Goal: Information Seeking & Learning: Learn about a topic

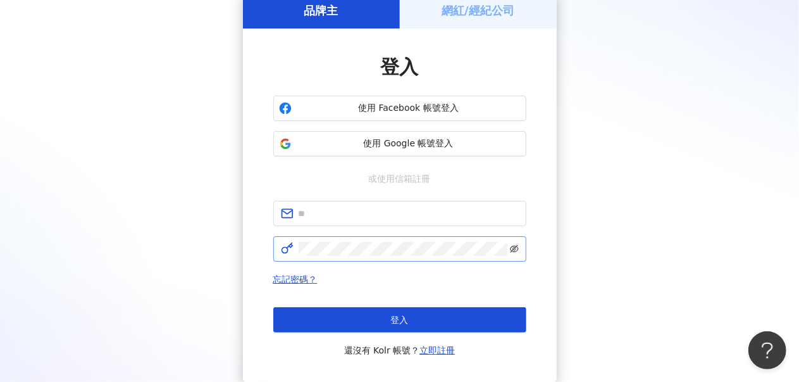
click at [516, 246] on icon "eye-invisible" at bounding box center [514, 249] width 9 height 8
click at [418, 216] on input "text" at bounding box center [409, 213] width 220 height 14
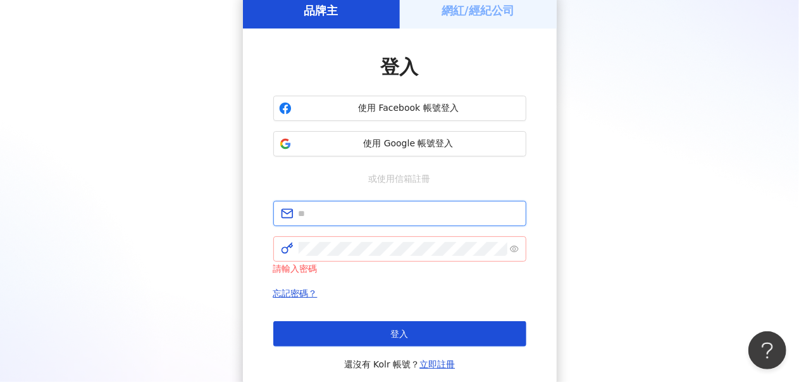
type input "**********"
click button "登入" at bounding box center [399, 333] width 253 height 25
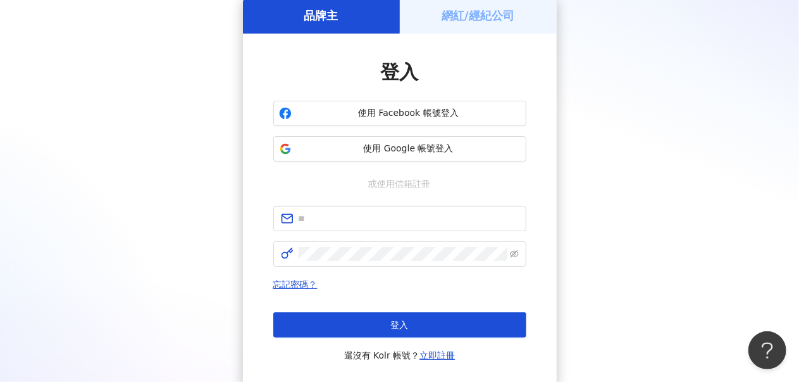
scroll to position [63, 0]
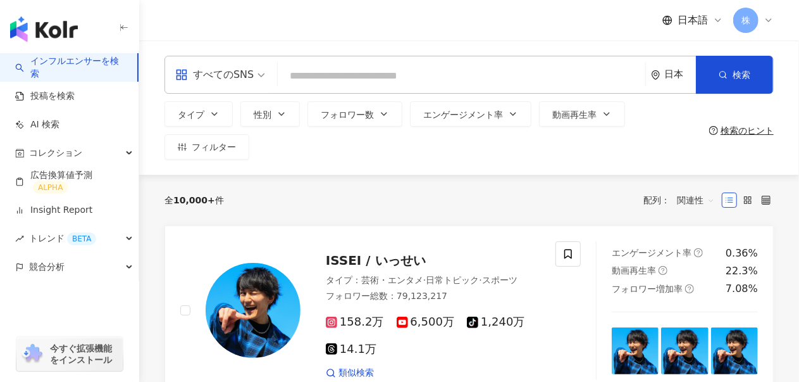
click at [676, 72] on div "日本" at bounding box center [680, 74] width 32 height 11
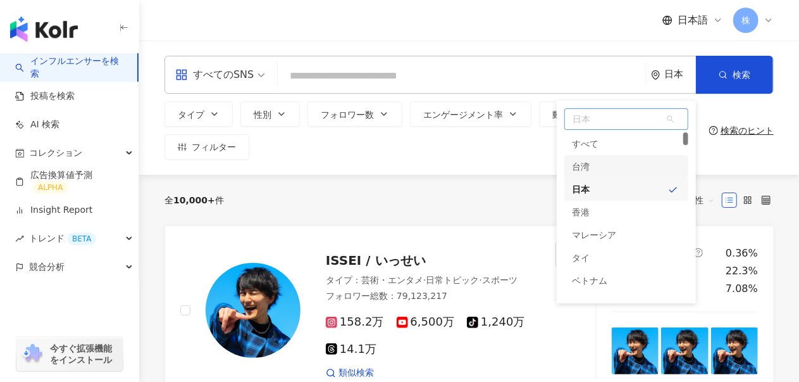
click at [600, 166] on div "台湾" at bounding box center [626, 166] width 124 height 23
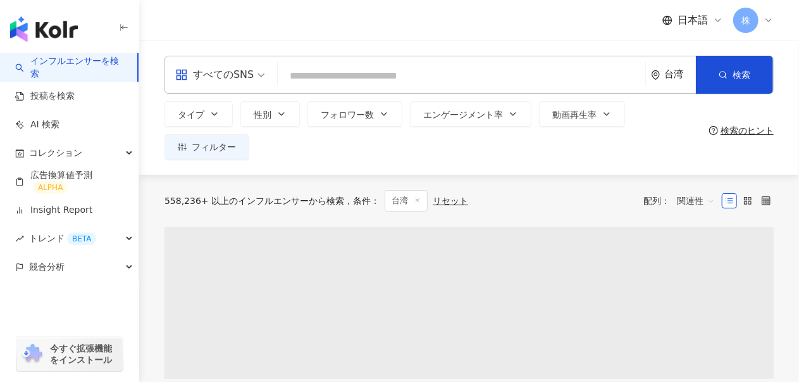
click at [235, 83] on div "すべてのSNS" at bounding box center [214, 75] width 78 height 20
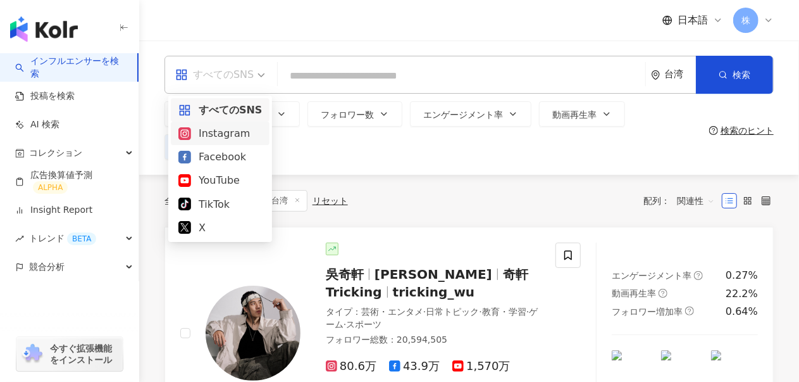
click at [227, 135] on div "Instagram" at bounding box center [220, 133] width 84 height 16
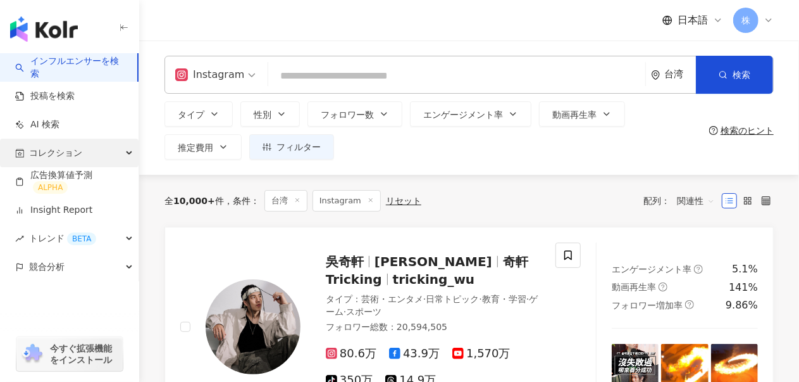
click at [98, 160] on div "コレクション" at bounding box center [69, 153] width 139 height 28
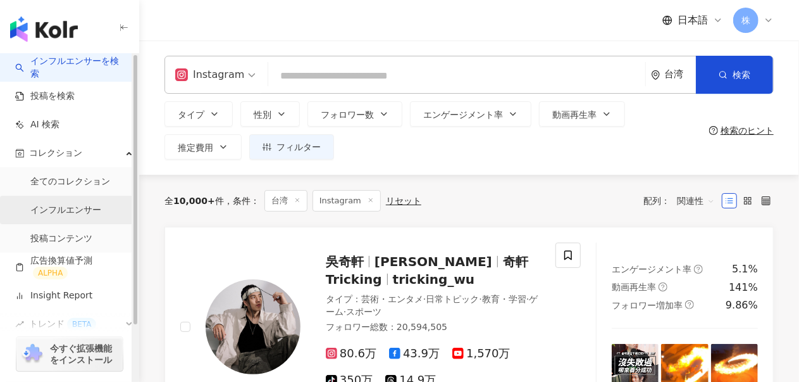
click at [78, 208] on link "インフルエンサー" at bounding box center [65, 210] width 71 height 13
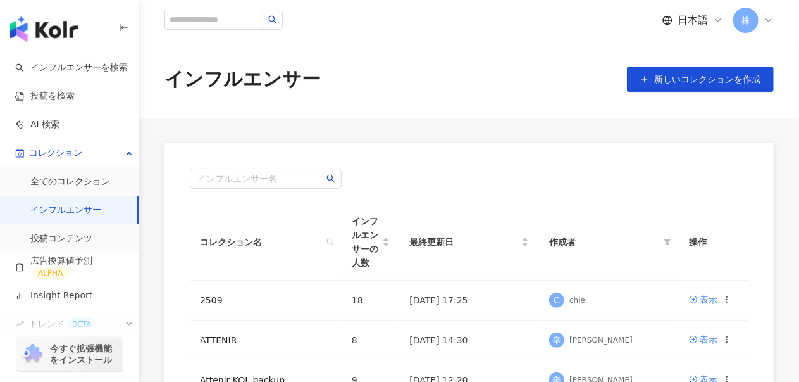
scroll to position [63, 0]
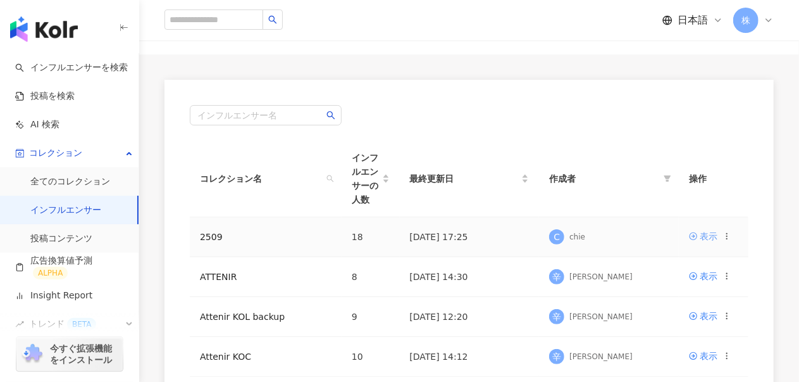
click at [709, 229] on div "表示" at bounding box center [709, 236] width 18 height 14
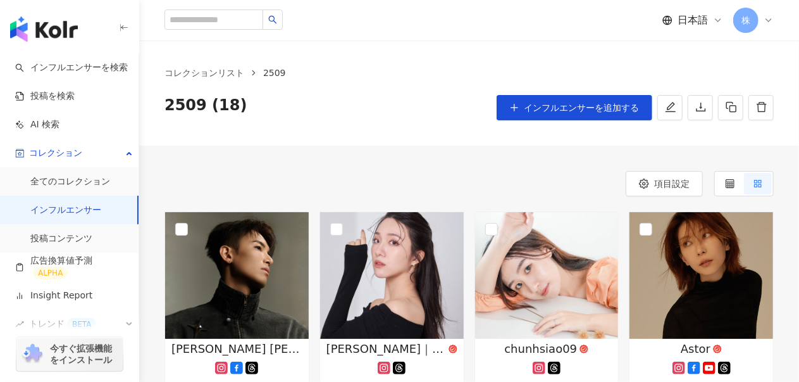
scroll to position [63, 0]
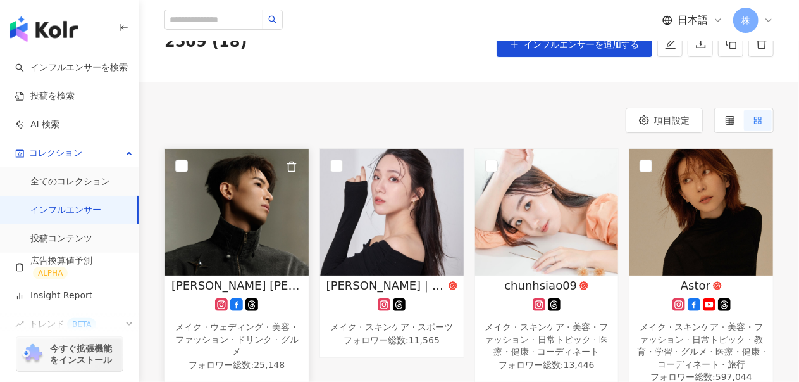
click at [252, 220] on img at bounding box center [237, 212] width 144 height 127
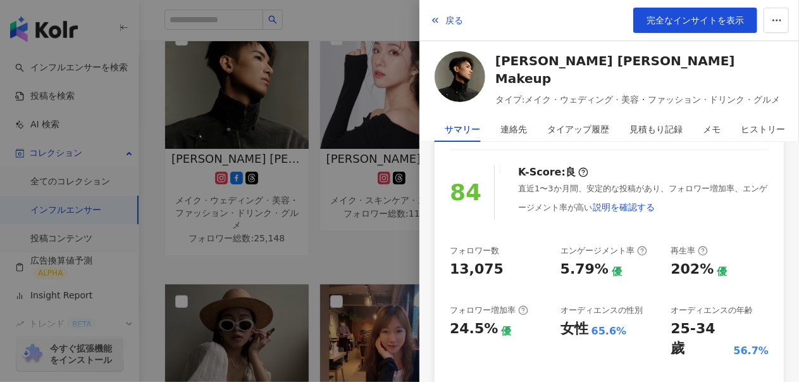
scroll to position [0, 0]
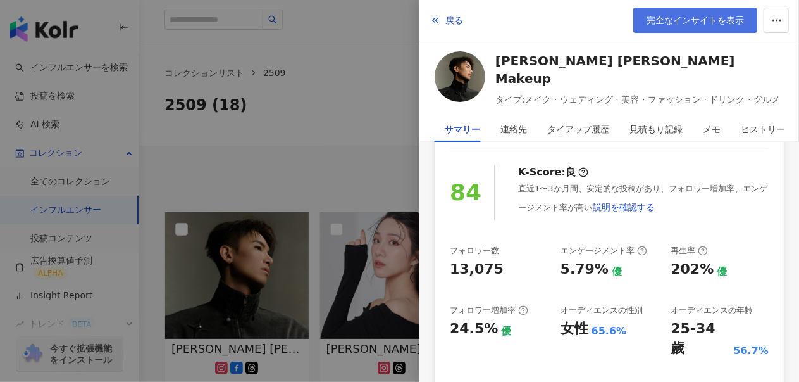
click at [681, 20] on span "完全なインサイトを表示" at bounding box center [695, 20] width 97 height 10
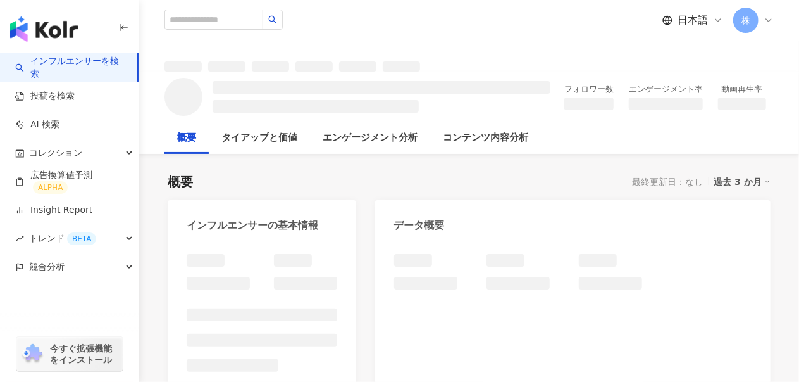
scroll to position [127, 0]
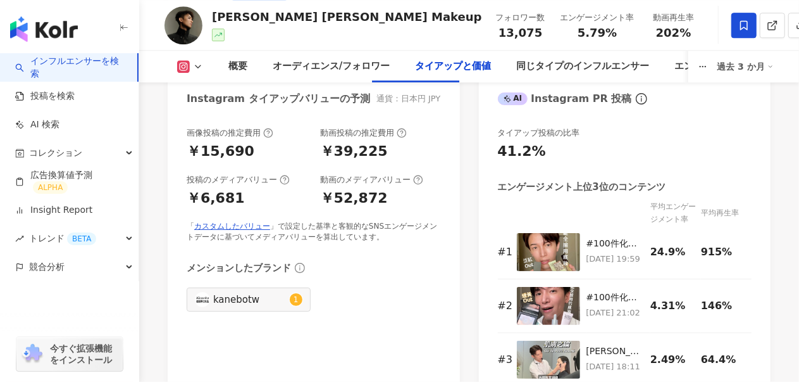
scroll to position [2088, 0]
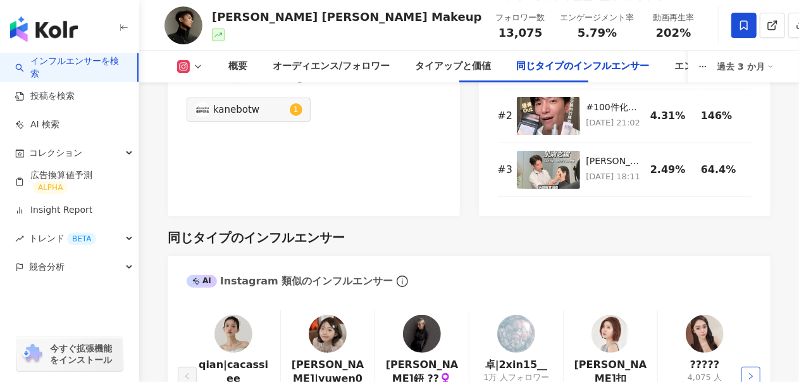
click at [753, 372] on icon "right" at bounding box center [751, 376] width 8 height 8
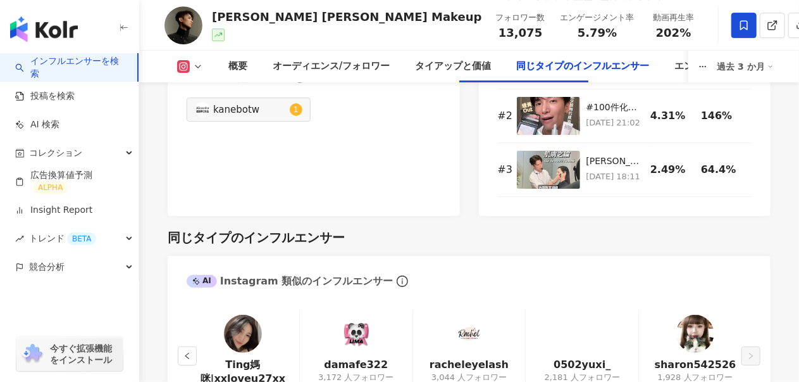
scroll to position [2278, 0]
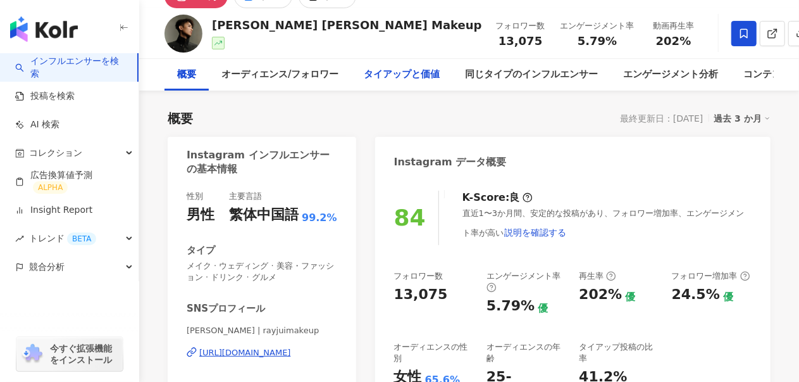
scroll to position [0, 0]
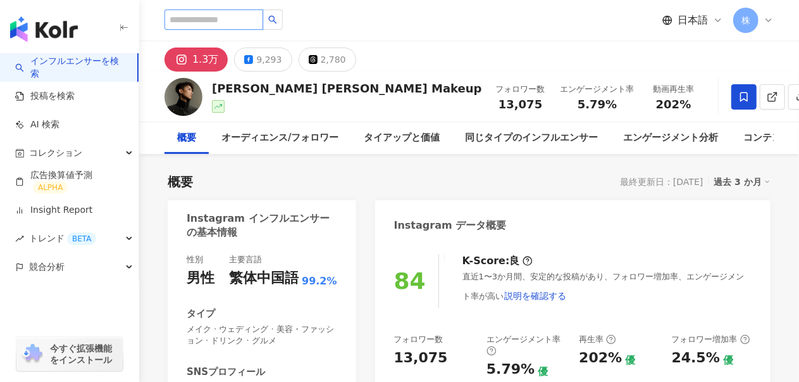
click at [226, 18] on input "search" at bounding box center [214, 19] width 99 height 20
type input "*"
type input "**"
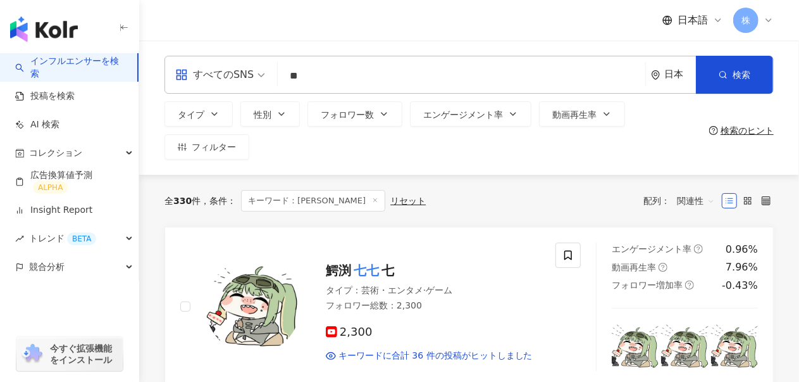
click at [671, 73] on div "日本" at bounding box center [680, 74] width 32 height 11
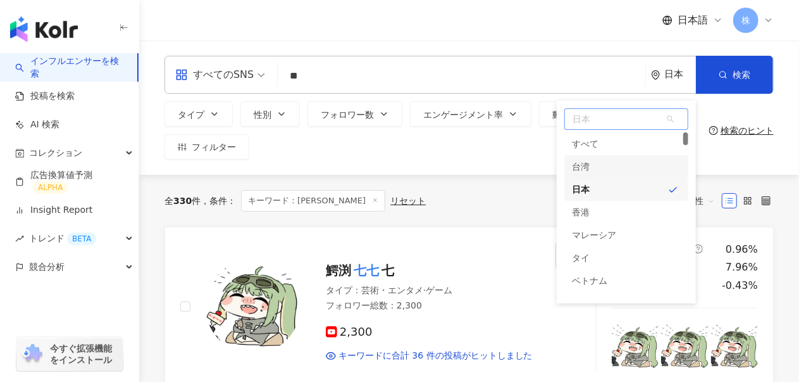
click at [591, 174] on div "台湾" at bounding box center [626, 166] width 124 height 23
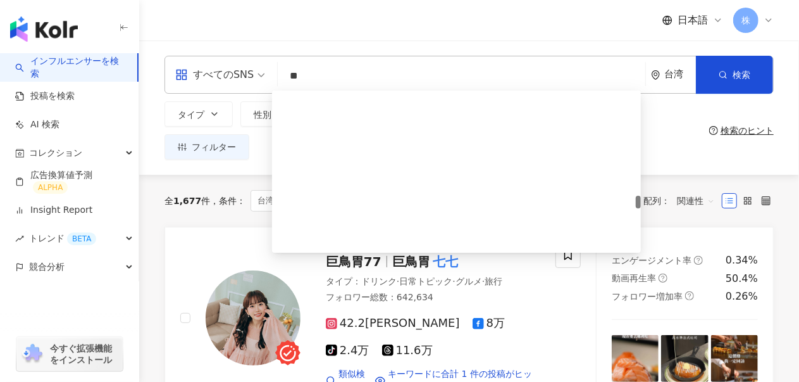
scroll to position [1519, 0]
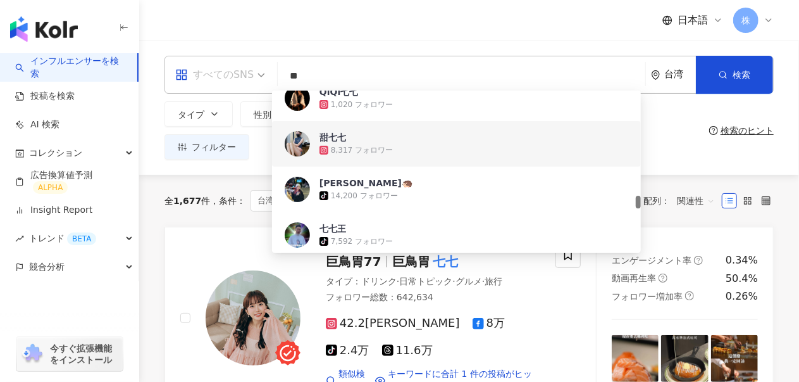
click at [218, 73] on div "すべてのSNS" at bounding box center [214, 75] width 78 height 20
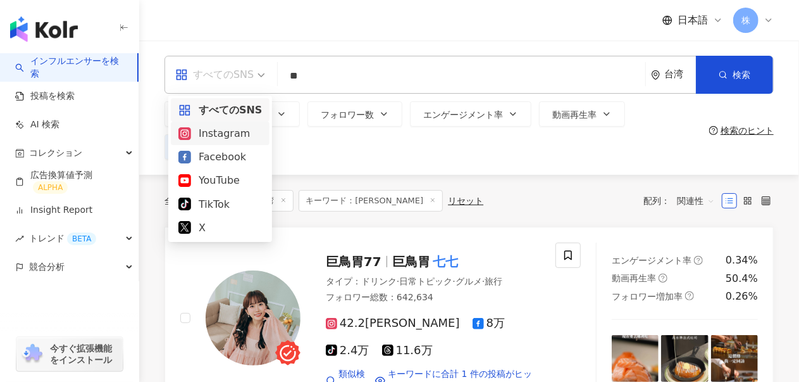
click at [224, 135] on div "Instagram" at bounding box center [220, 133] width 84 height 16
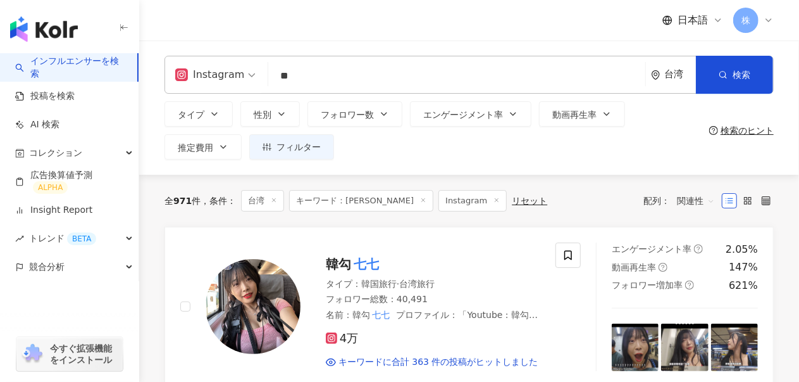
click at [313, 74] on input "**" at bounding box center [456, 76] width 367 height 24
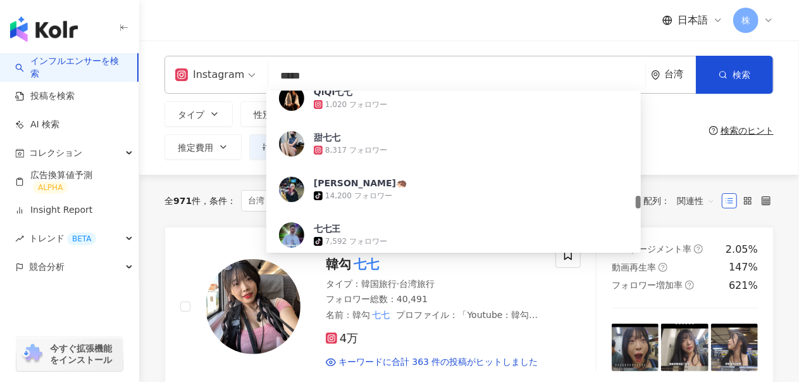
type input "****"
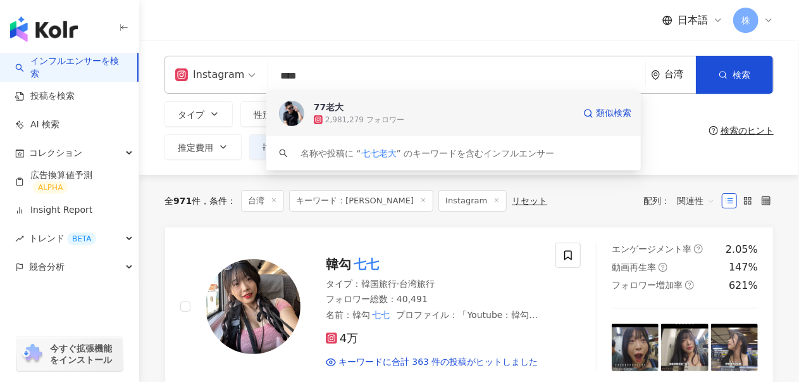
click at [359, 107] on span "77老大" at bounding box center [444, 107] width 260 height 13
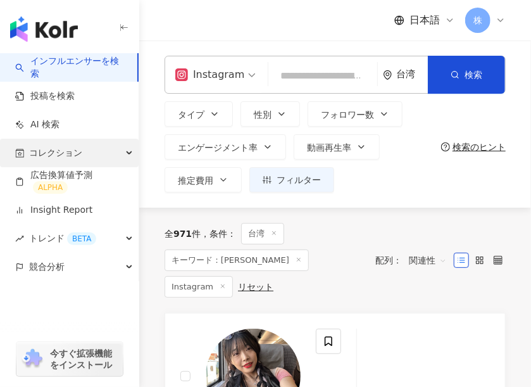
click at [73, 160] on div "コレクション" at bounding box center [69, 153] width 139 height 28
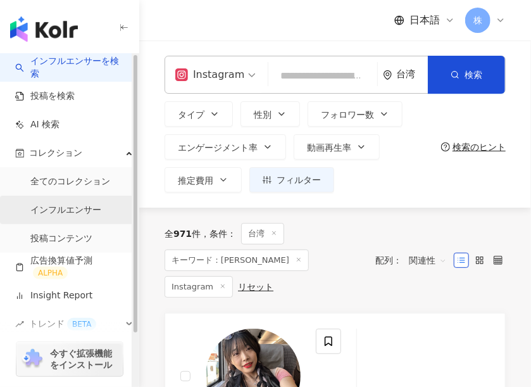
click at [60, 212] on link "インフルエンサー" at bounding box center [65, 210] width 71 height 13
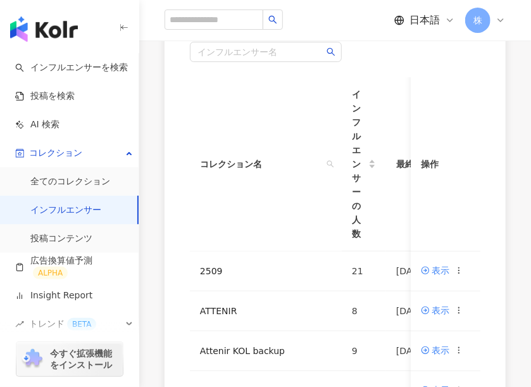
scroll to position [190, 0]
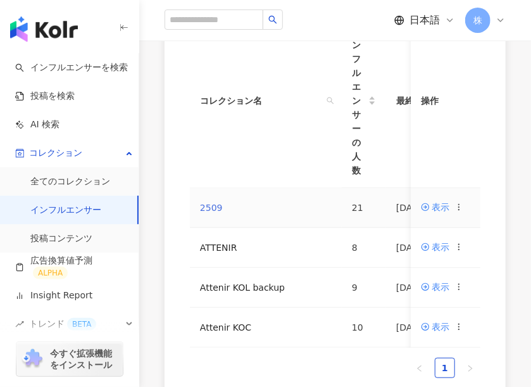
click at [216, 208] on link "2509" at bounding box center [211, 207] width 23 height 10
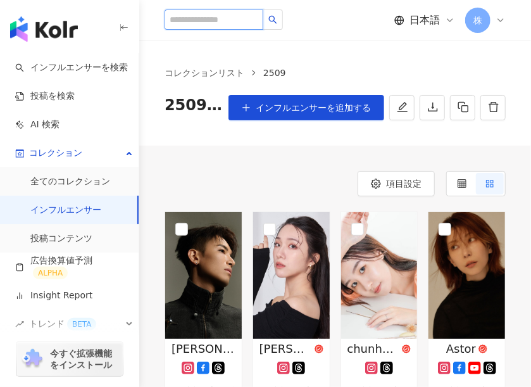
click at [198, 16] on input "search" at bounding box center [214, 19] width 99 height 20
type input "**"
type input "****"
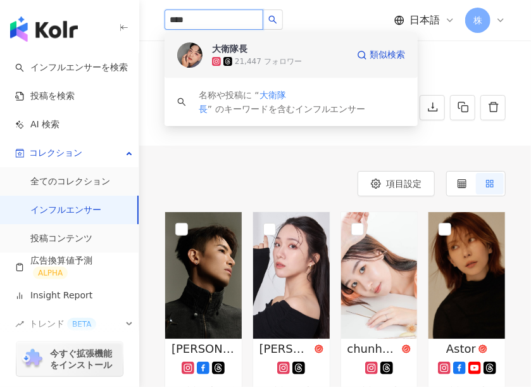
click at [304, 63] on div "21,447 フォロワー" at bounding box center [279, 61] width 135 height 13
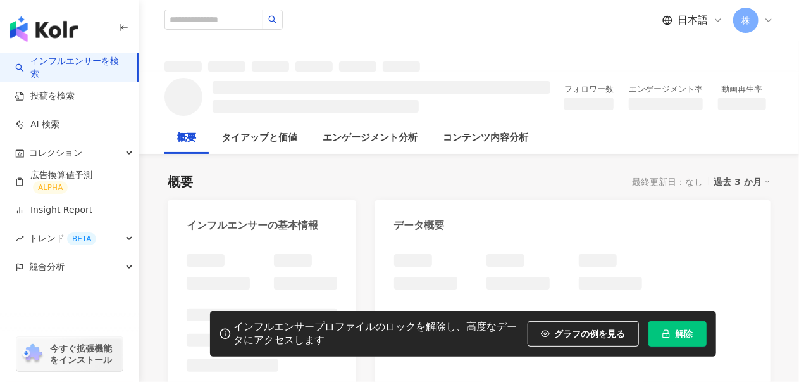
scroll to position [253, 0]
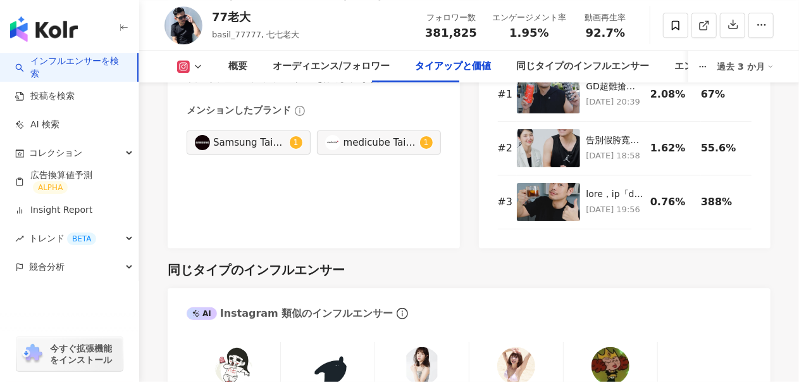
scroll to position [2088, 0]
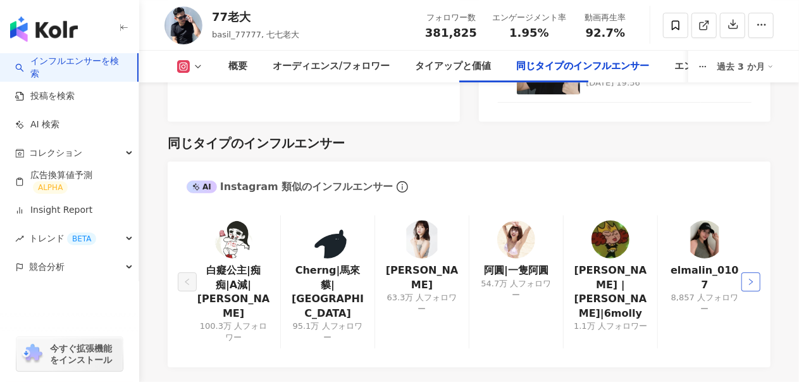
click at [751, 278] on icon "right" at bounding box center [751, 281] width 4 height 6
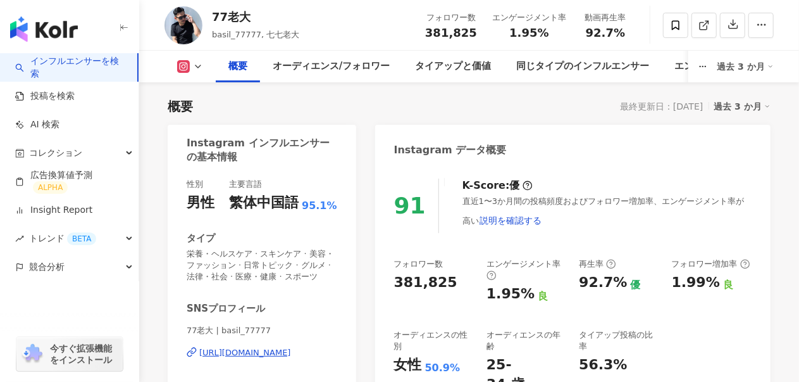
scroll to position [0, 0]
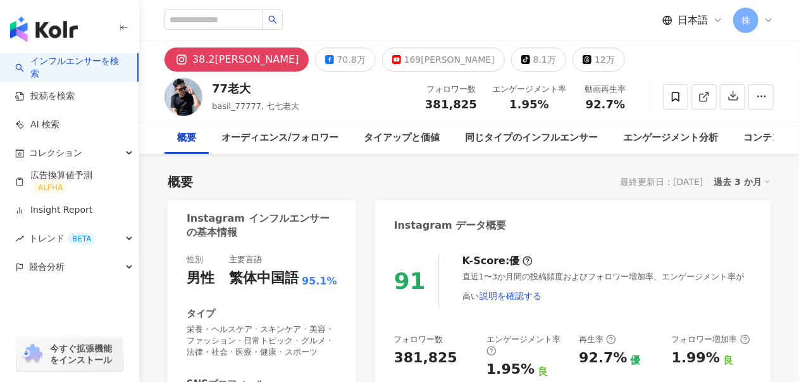
click at [74, 70] on link "インフルエンサーを検索" at bounding box center [71, 67] width 112 height 25
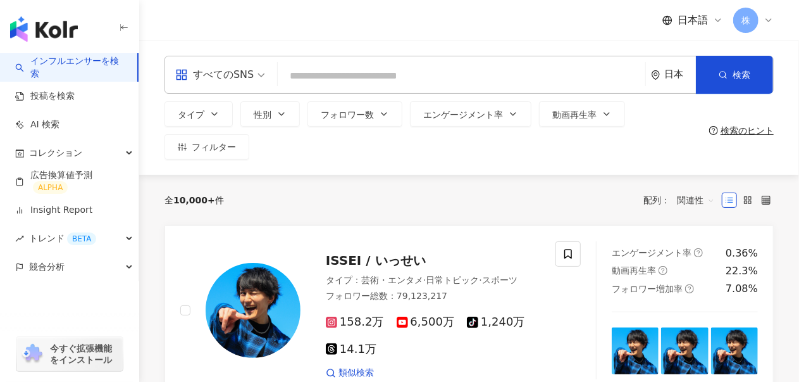
click at [676, 83] on div "日本" at bounding box center [673, 74] width 45 height 37
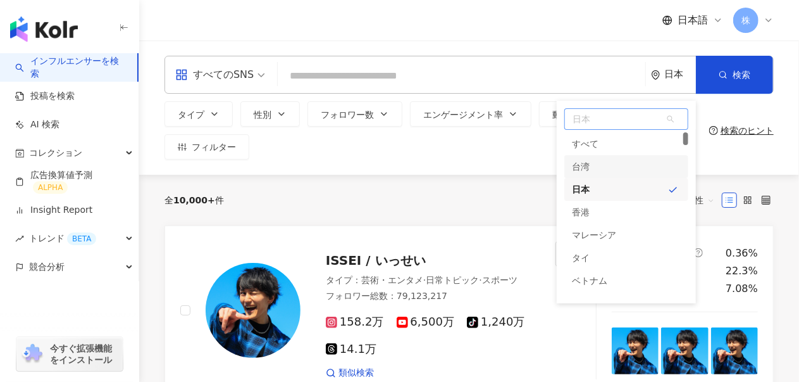
click at [591, 166] on div "台湾" at bounding box center [626, 166] width 124 height 23
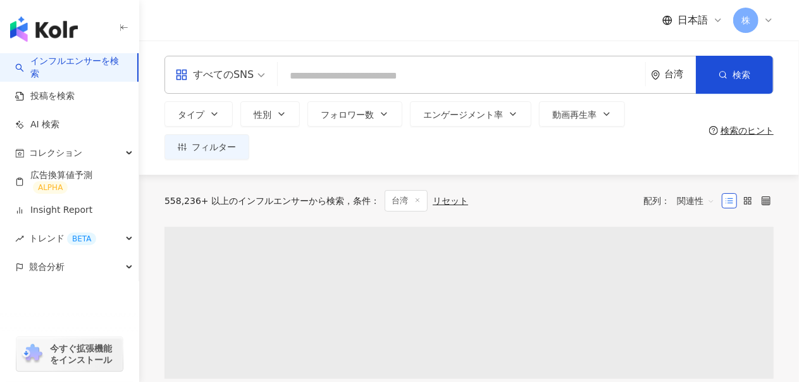
click at [230, 76] on div "すべてのSNS" at bounding box center [214, 75] width 78 height 20
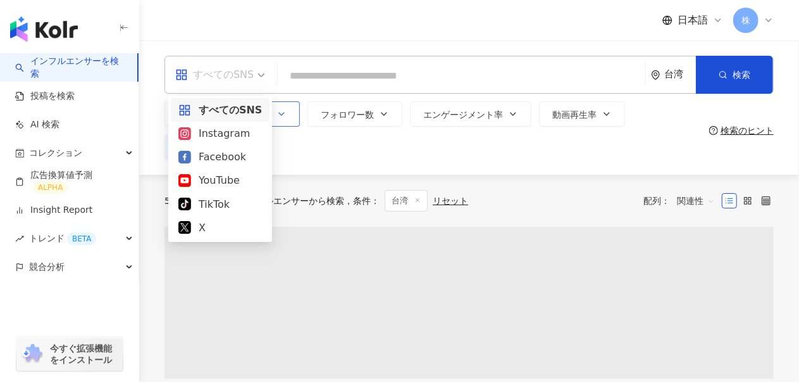
click at [215, 134] on div "Instagram" at bounding box center [220, 133] width 84 height 16
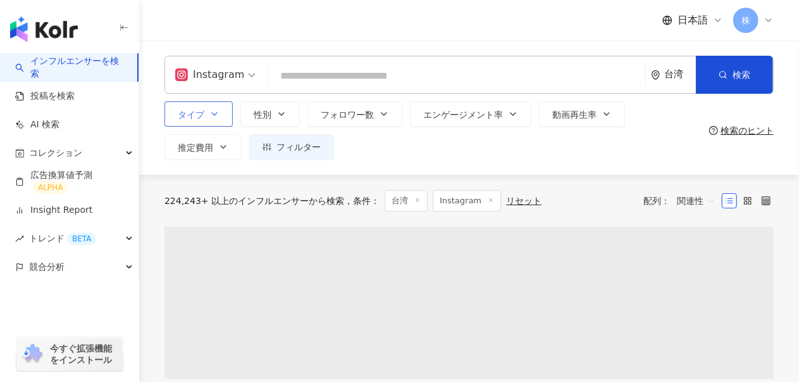
click at [211, 113] on icon "button" at bounding box center [214, 114] width 10 height 10
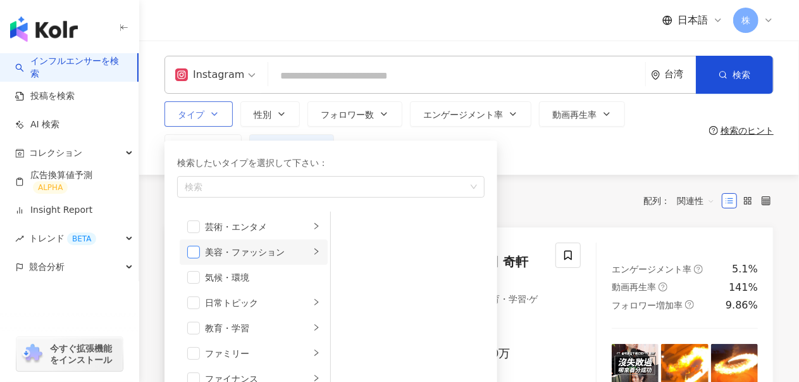
click at [197, 254] on span "button" at bounding box center [193, 252] width 13 height 13
click at [313, 255] on div "button" at bounding box center [317, 252] width 8 height 12
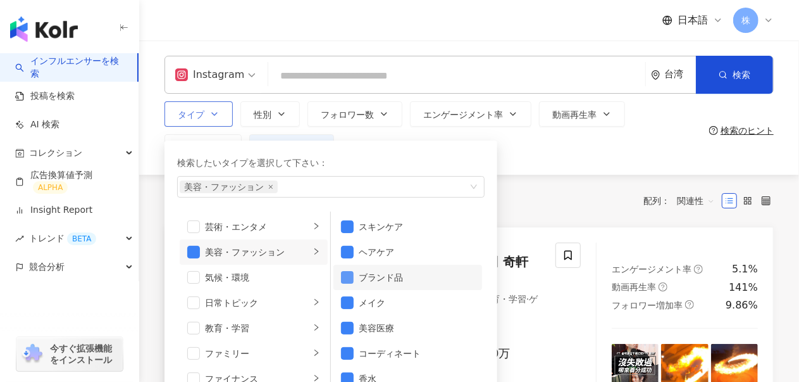
click at [352, 278] on span "button" at bounding box center [347, 277] width 13 height 13
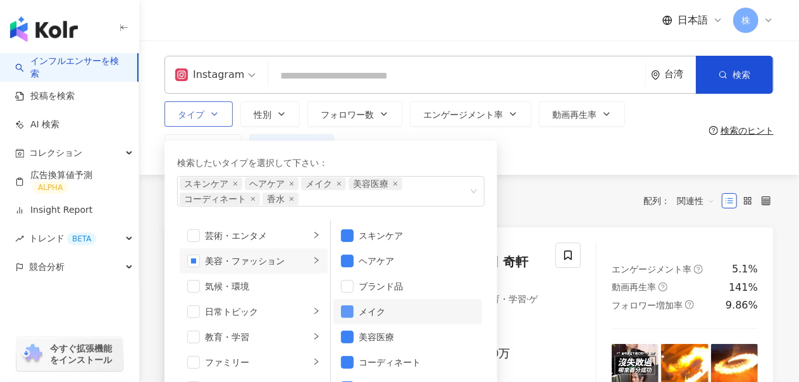
click at [347, 307] on span "button" at bounding box center [347, 311] width 13 height 13
click at [344, 305] on span "button" at bounding box center [347, 311] width 13 height 13
click at [348, 335] on span "button" at bounding box center [347, 336] width 13 height 13
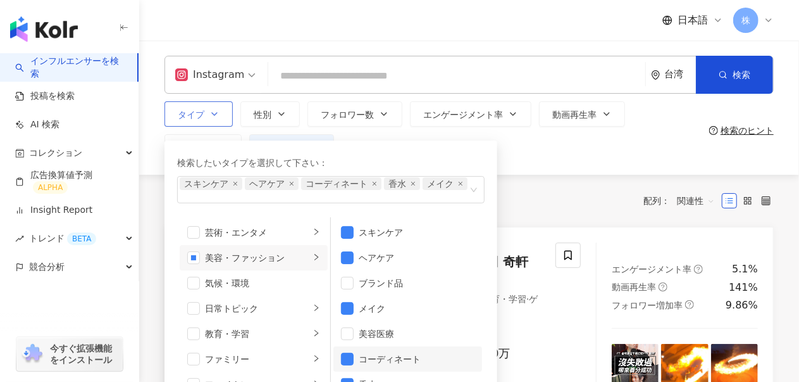
scroll to position [8, 0]
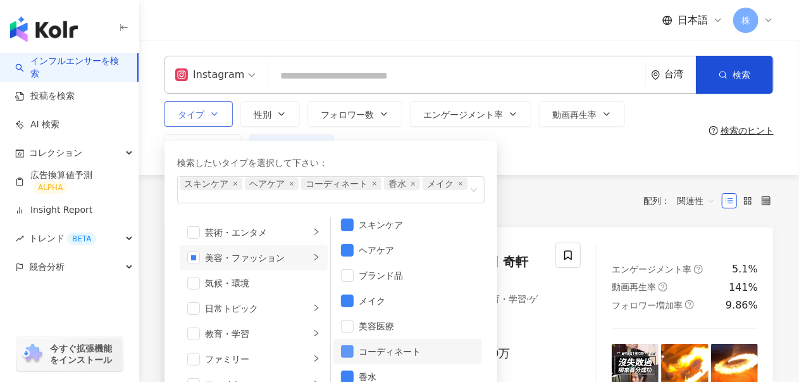
click at [353, 345] on span "button" at bounding box center [347, 351] width 13 height 13
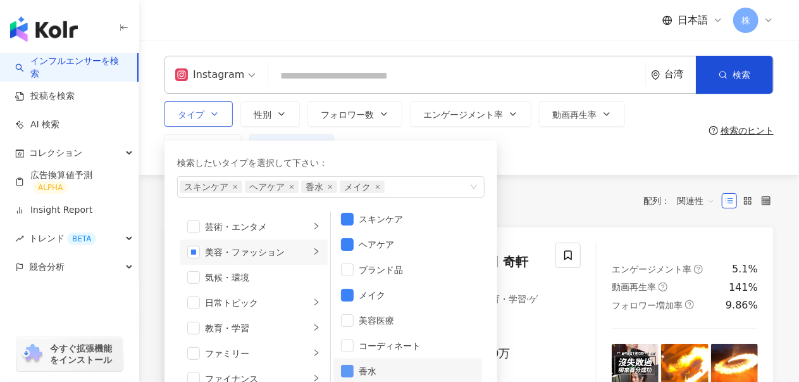
click at [346, 366] on span "button" at bounding box center [347, 370] width 13 height 13
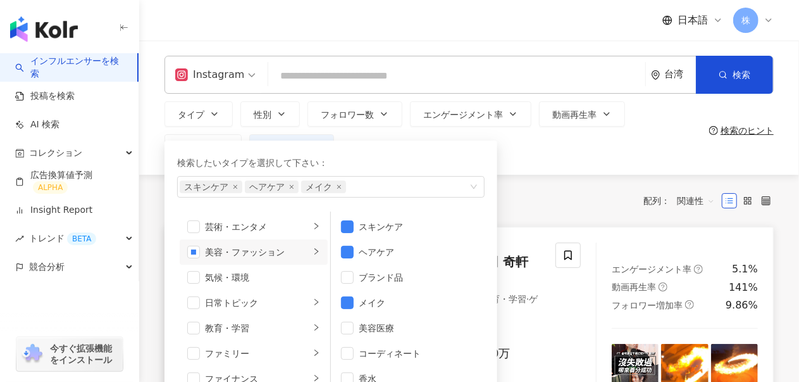
scroll to position [63, 0]
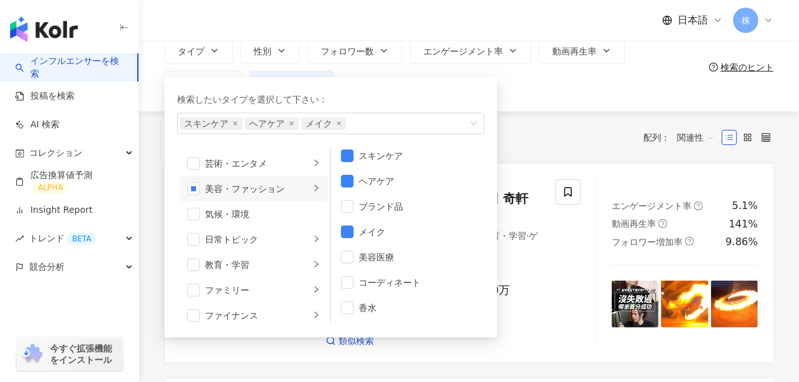
click at [568, 137] on div "全 10,000+ 件 条件 ： 台湾 Instagram リセット 配列： 関連性" at bounding box center [469, 138] width 609 height 22
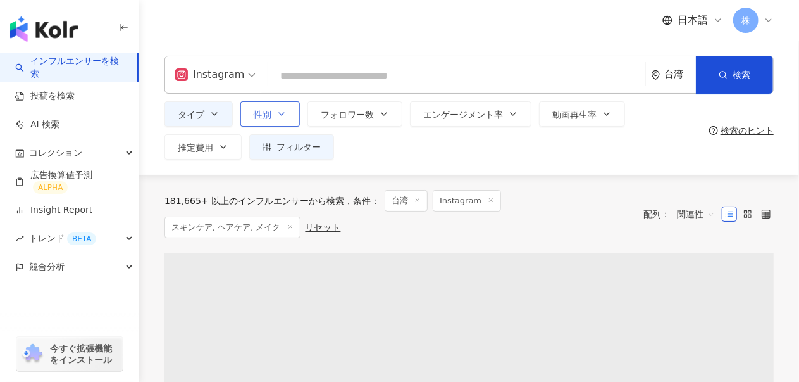
click at [277, 115] on icon "button" at bounding box center [282, 114] width 10 height 10
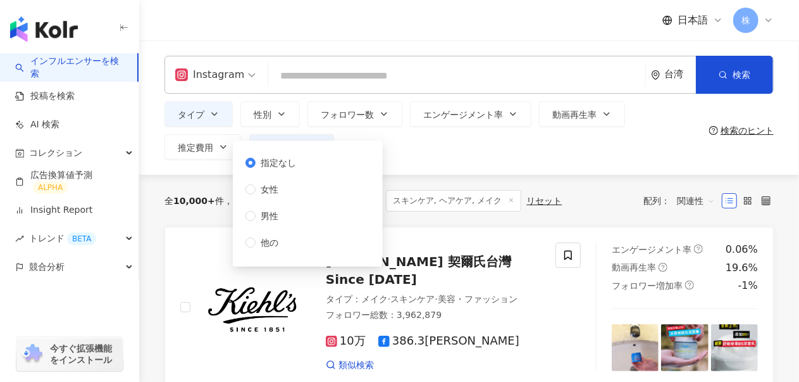
click at [471, 149] on div "タイプ 性別 フォロワー数 エンゲージメント率 動画再生率 推定費用 フィルター 指定なし 女性 男性 他の" at bounding box center [435, 130] width 540 height 58
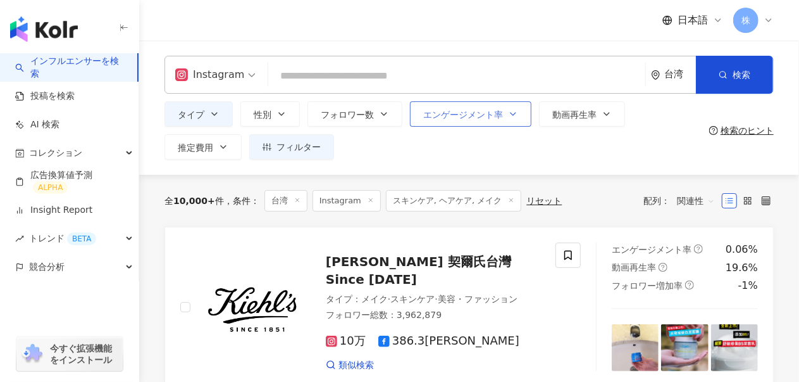
click at [454, 118] on span "エンゲージメント率" at bounding box center [463, 114] width 80 height 10
click at [213, 142] on span "推定費用" at bounding box center [195, 147] width 35 height 10
click at [712, 154] on div "タイプ 性別 フォロワー数 エンゲージメント率 動画再生率 推定費用 フィルター 指定なし 女性 男性 他の % - % 指定なし 5% 以下 5%~20% …" at bounding box center [469, 130] width 609 height 58
click at [242, 134] on button "推定費用" at bounding box center [203, 146] width 77 height 25
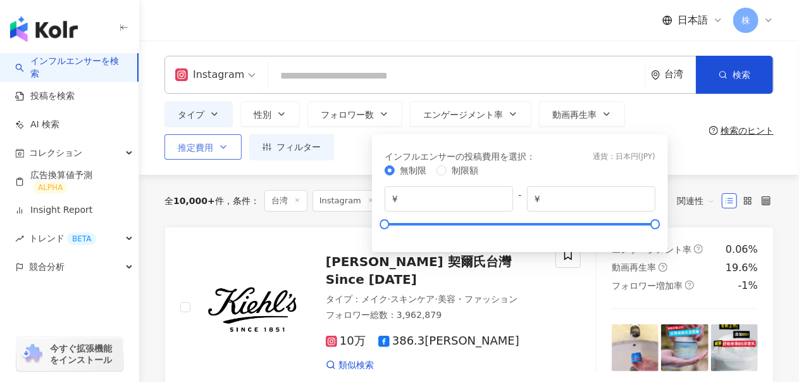
click at [242, 134] on button "推定費用" at bounding box center [203, 146] width 77 height 25
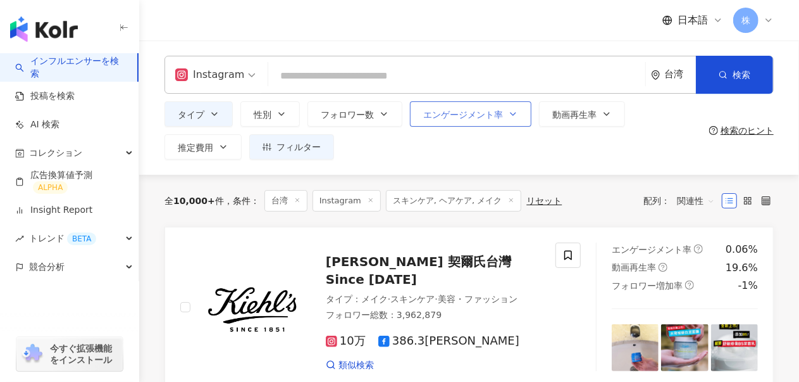
click at [462, 122] on button "エンゲージメント率" at bounding box center [470, 113] width 121 height 25
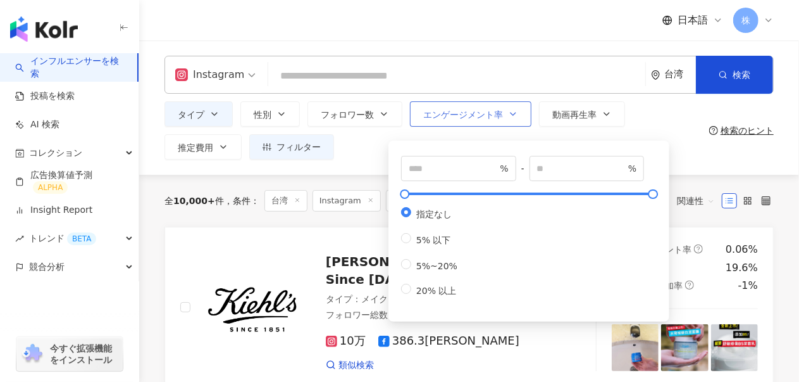
click at [462, 122] on button "エンゲージメント率" at bounding box center [470, 113] width 121 height 25
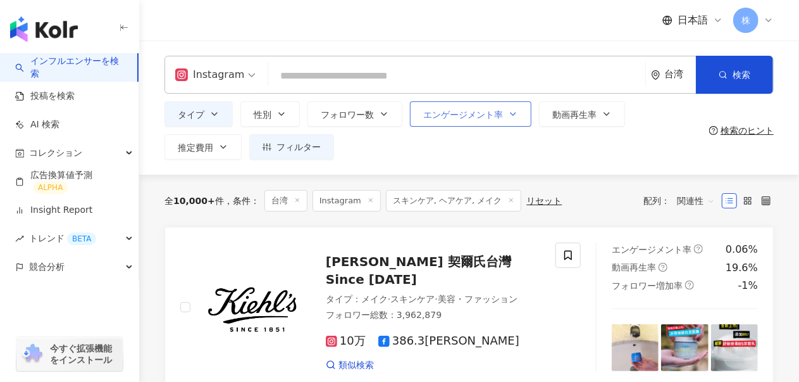
click at [462, 122] on button "エンゲージメント率" at bounding box center [470, 113] width 121 height 25
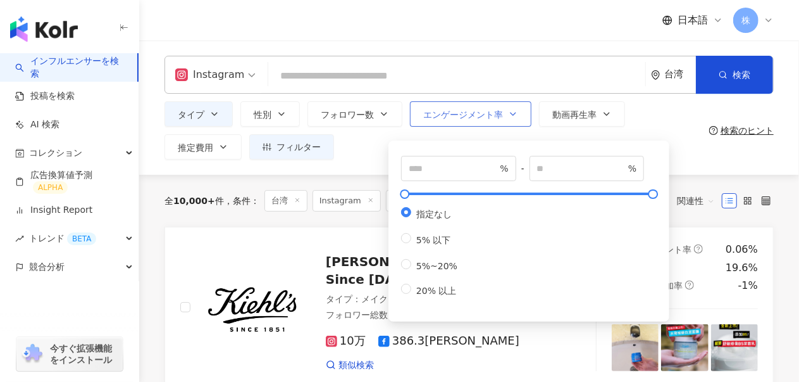
click at [462, 122] on button "エンゲージメント率" at bounding box center [470, 113] width 121 height 25
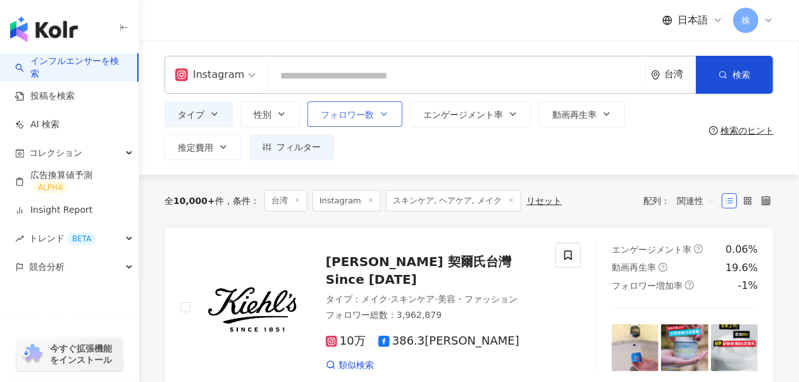
click at [370, 125] on button "フォロワー数" at bounding box center [355, 113] width 95 height 25
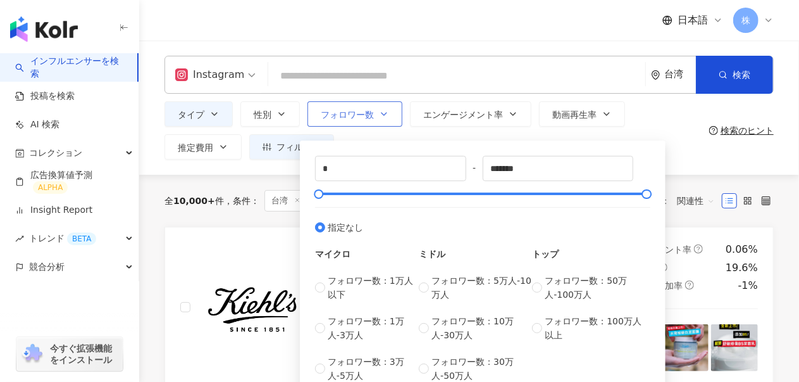
click at [370, 125] on button "フォロワー数" at bounding box center [355, 113] width 95 height 25
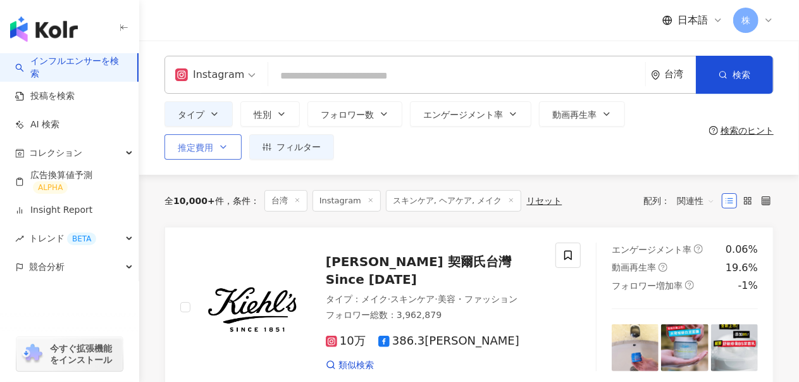
click at [242, 134] on button "推定費用" at bounding box center [203, 146] width 77 height 25
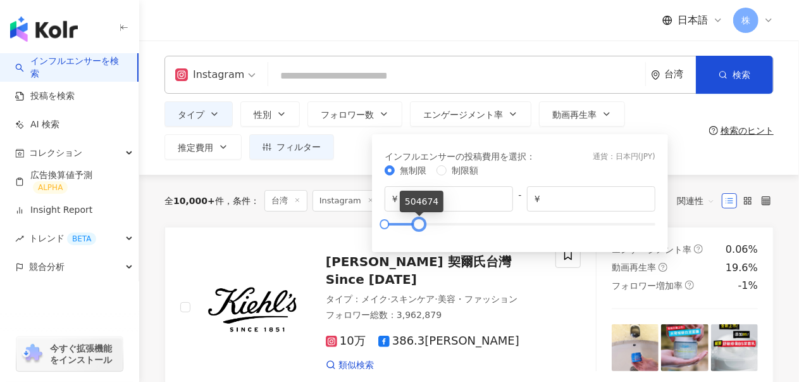
type input "******"
drag, startPoint x: 658, startPoint y: 224, endPoint x: 421, endPoint y: 221, distance: 237.3
click at [421, 221] on div at bounding box center [417, 223] width 7 height 7
click at [726, 154] on div "タイプ 性別 フォロワー数 エンゲージメント率 動画再生率 推定費用 フィルター 指定なし 女性 男性 他の % - % 指定なし 5% 以下 5%~20% …" at bounding box center [469, 130] width 609 height 58
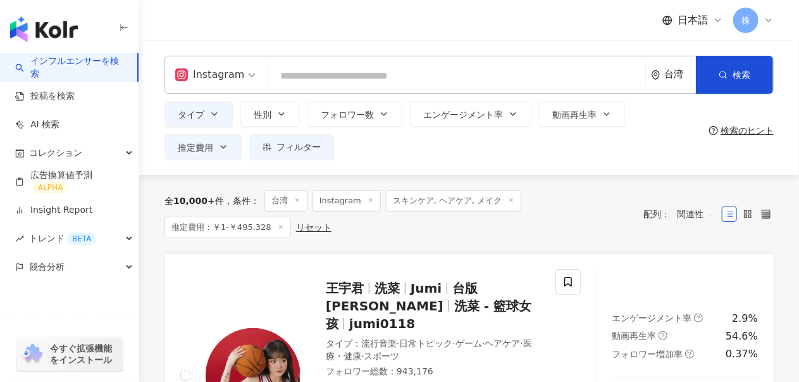
scroll to position [63, 0]
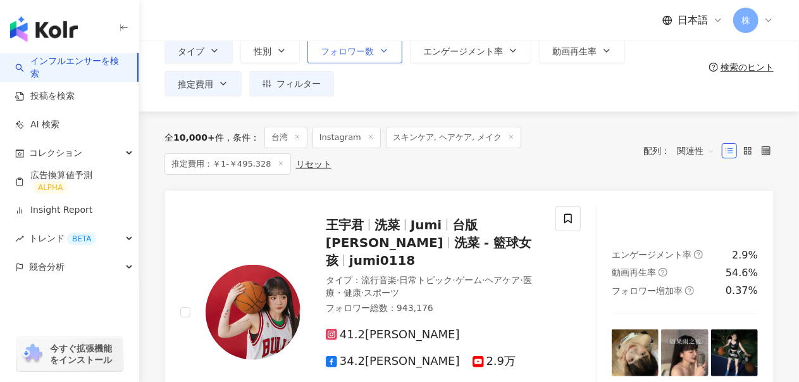
click at [379, 53] on icon "button" at bounding box center [384, 51] width 10 height 10
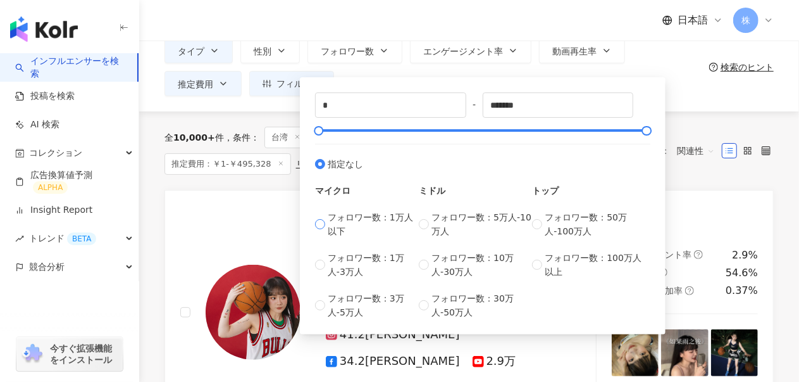
click at [337, 215] on span "フォロワー数：1万人以下" at bounding box center [373, 224] width 91 height 28
type input "****"
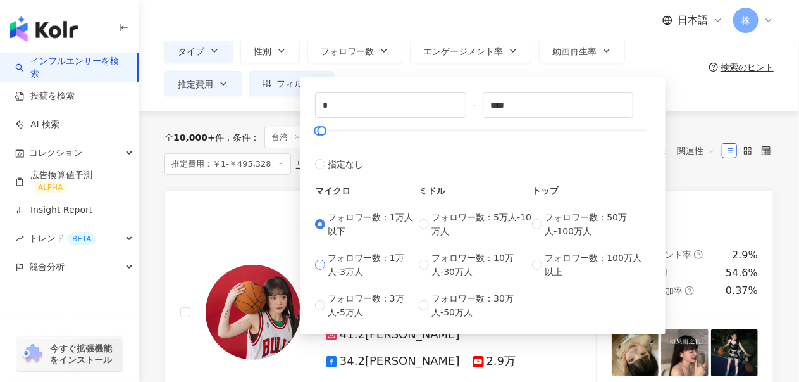
click at [345, 251] on span "フォロワー数：1万人-3万人" at bounding box center [373, 265] width 91 height 28
type input "*****"
click at [347, 291] on span "フォロワー数：3万人-5万人" at bounding box center [373, 305] width 91 height 28
type input "*****"
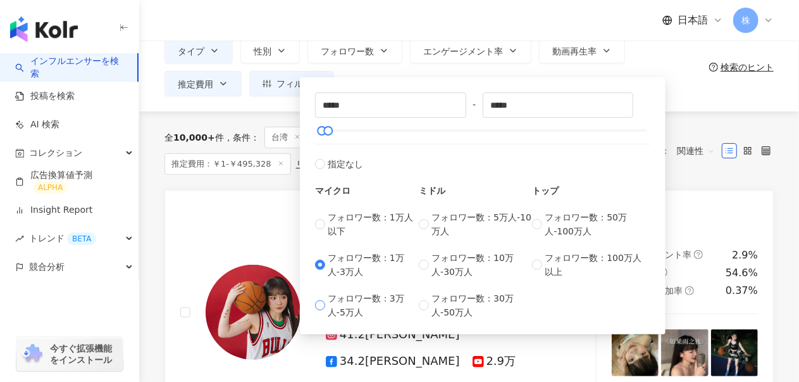
type input "*****"
click at [342, 164] on span "指定なし" at bounding box center [345, 164] width 35 height 14
type input "*"
type input "******"
drag, startPoint x: 644, startPoint y: 127, endPoint x: 351, endPoint y: 144, distance: 293.5
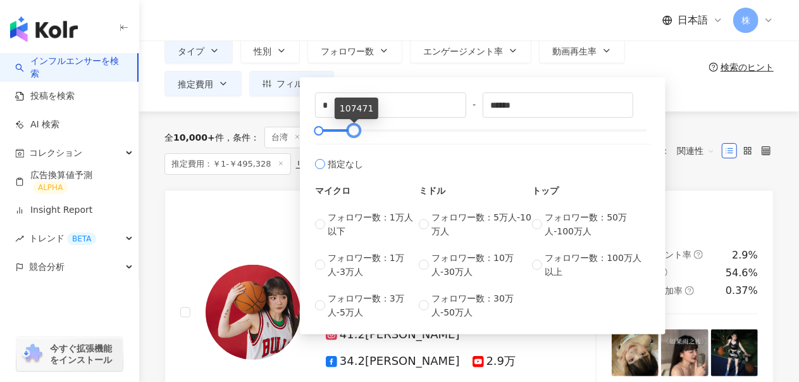
click at [351, 144] on div "* - ****** 指定なし マイクロ フォロワー数：1万人以下 フォロワー数：1万人-3万人 フォロワー数：3万人-5万人 ミドル フォロワー数：5万人-…" at bounding box center [482, 205] width 335 height 227
click at [713, 111] on div "全 10,000+ 件 条件 ： 台湾 Instagram スキンケア, ヘアケア, メイク 推定費用：￥1-￥495,328 リセット 配列： 関連性" at bounding box center [469, 150] width 609 height 78
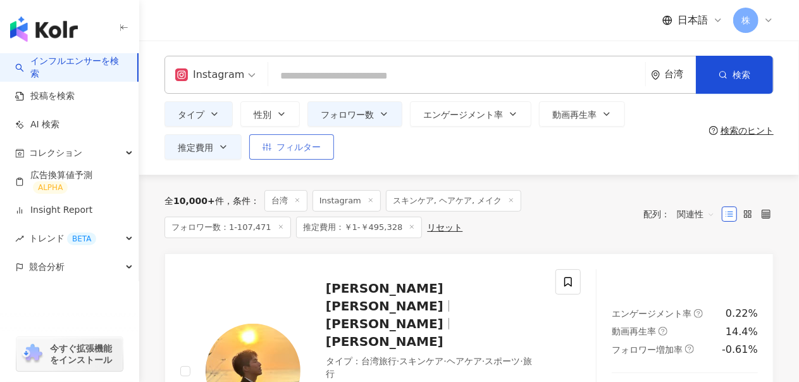
click at [277, 149] on span "フィルター" at bounding box center [299, 147] width 44 height 10
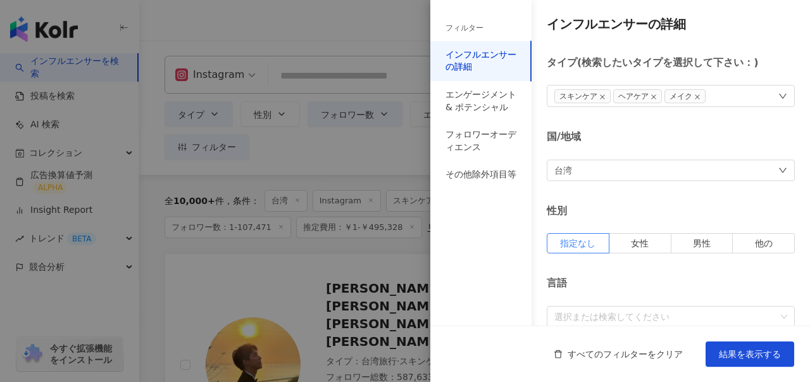
scroll to position [190, 0]
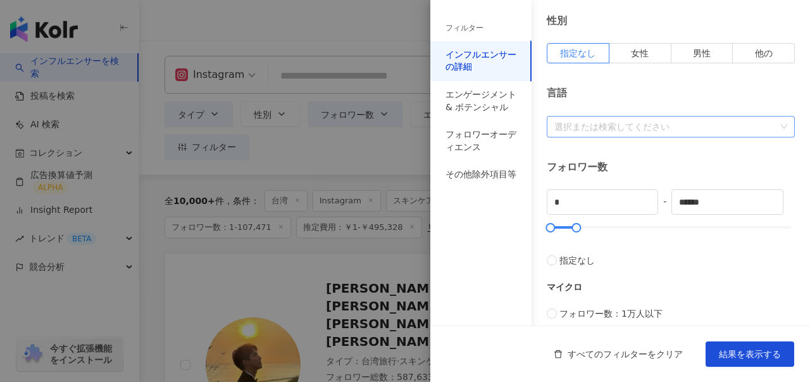
click at [704, 116] on div "選択または検索してください" at bounding box center [671, 127] width 248 height 22
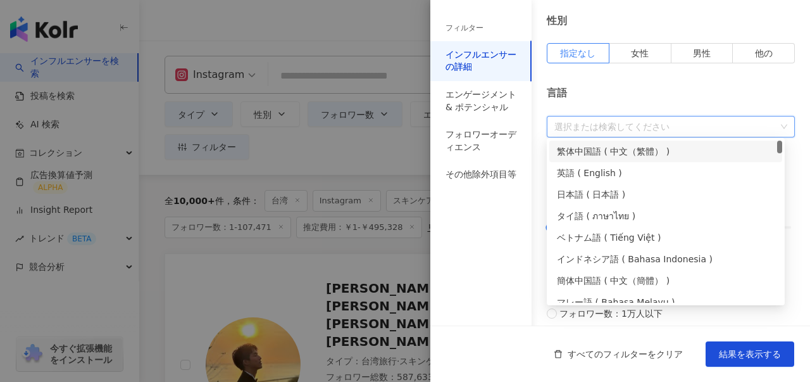
click at [696, 128] on div at bounding box center [664, 125] width 230 height 9
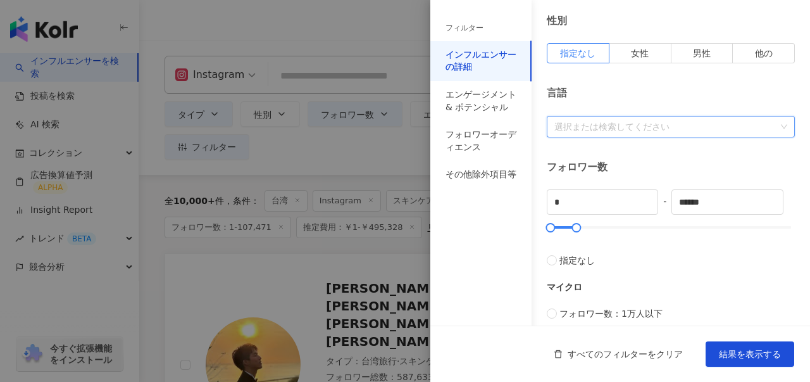
click at [663, 128] on div at bounding box center [664, 125] width 230 height 9
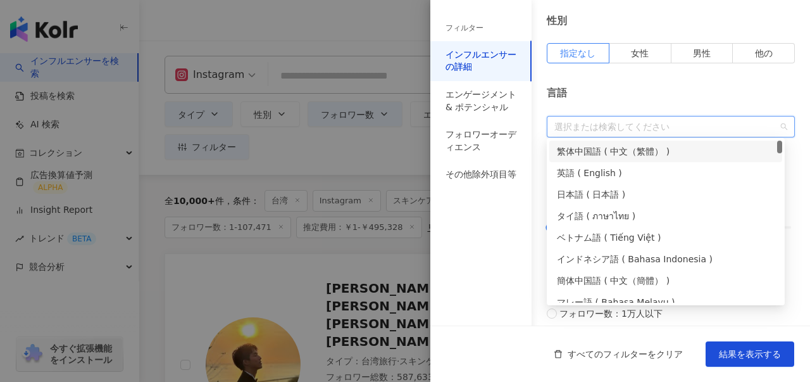
click at [626, 151] on div "繁体中国語 ( 中文（繁體） )" at bounding box center [666, 151] width 218 height 14
click at [658, 90] on div "言語" at bounding box center [671, 93] width 248 height 14
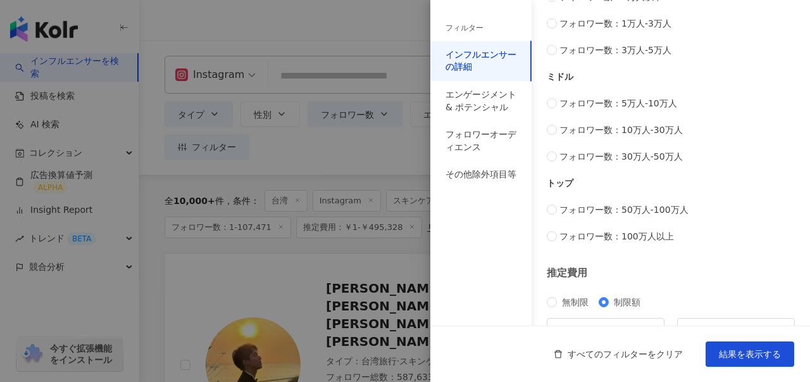
scroll to position [572, 0]
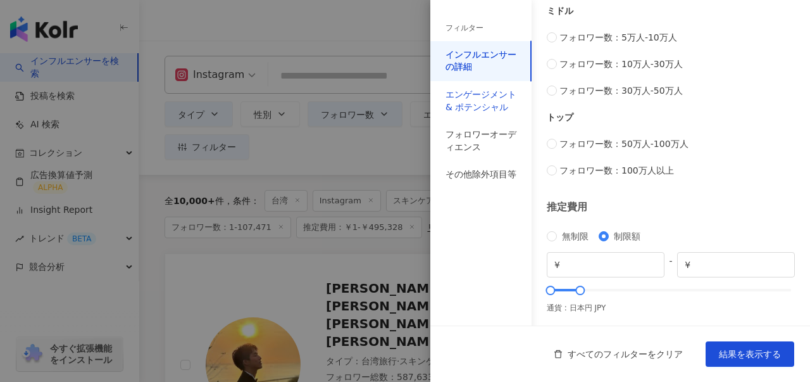
click at [464, 91] on div "エンゲージメント & ポテンシャル" at bounding box center [480, 101] width 71 height 25
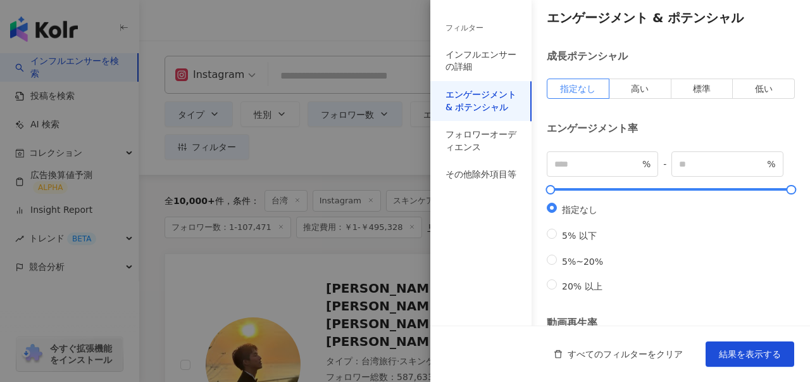
scroll to position [0, 0]
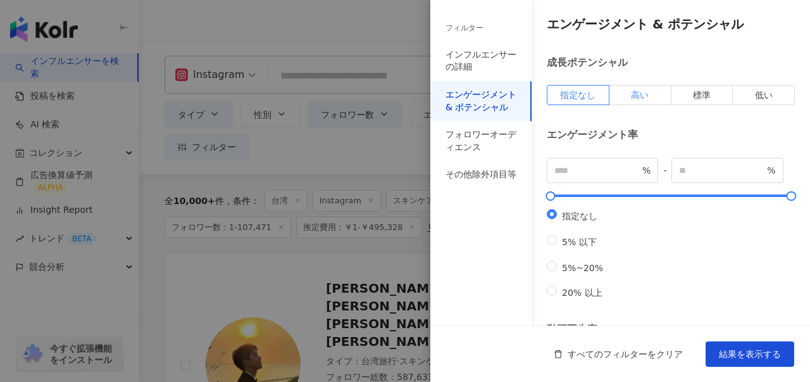
click at [621, 93] on label "高い" at bounding box center [640, 95] width 62 height 20
click at [501, 136] on div "フォロワーオーディエンス" at bounding box center [480, 140] width 71 height 25
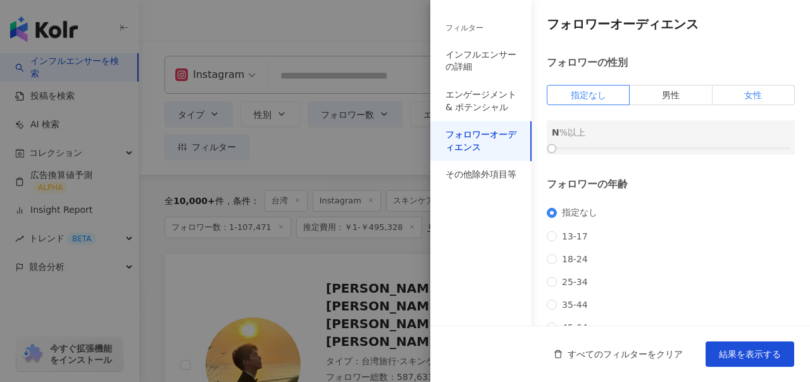
click at [748, 96] on span "女性" at bounding box center [753, 95] width 18 height 10
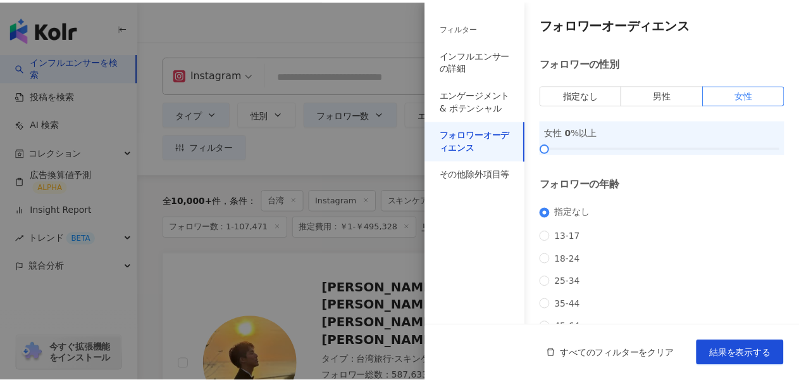
scroll to position [63, 0]
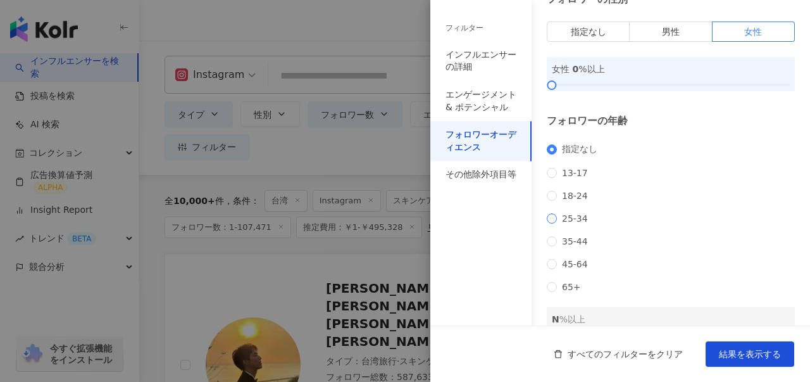
click at [558, 223] on span "25-34" at bounding box center [575, 218] width 36 height 10
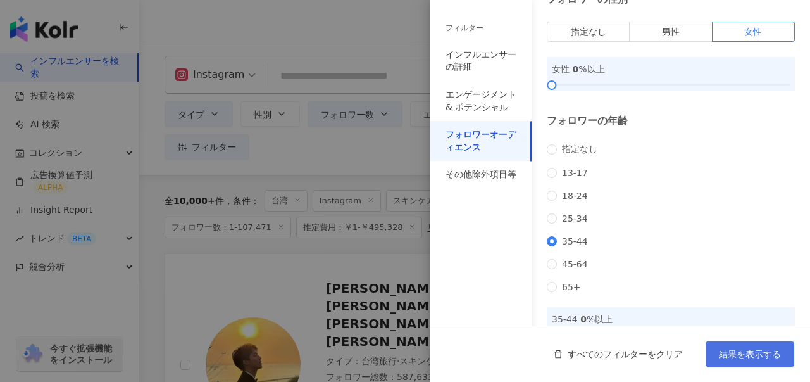
click at [757, 352] on span "結果を表示する" at bounding box center [750, 354] width 62 height 10
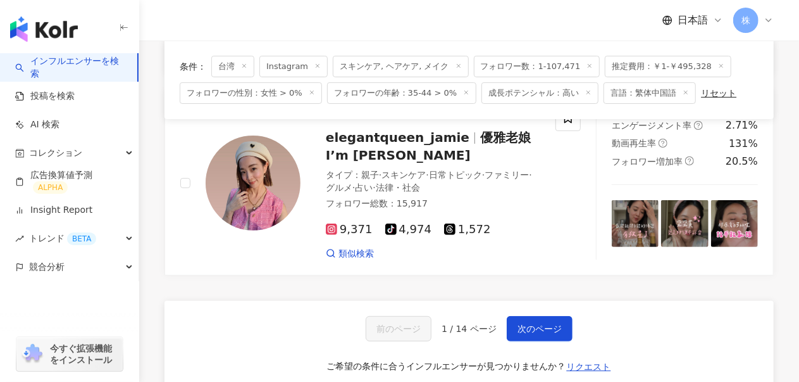
scroll to position [2441, 0]
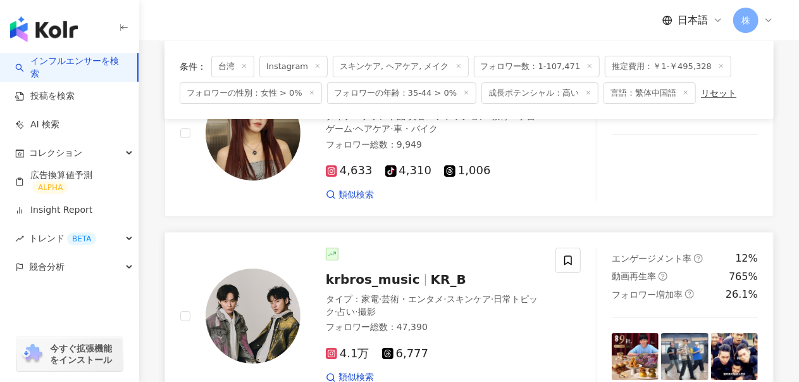
scroll to position [2252, 0]
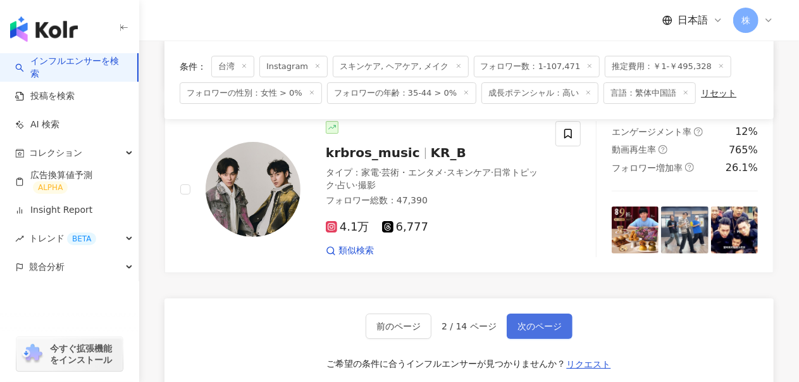
drag, startPoint x: 545, startPoint y: 190, endPoint x: 504, endPoint y: 183, distance: 41.7
click at [545, 321] on span "次のページ" at bounding box center [540, 326] width 44 height 10
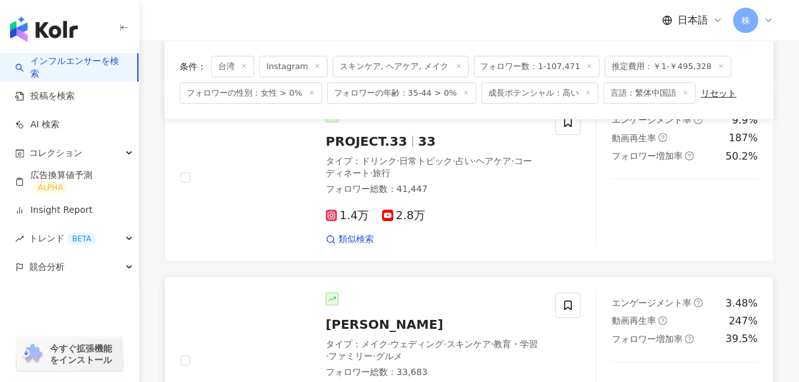
scroll to position [2139, 0]
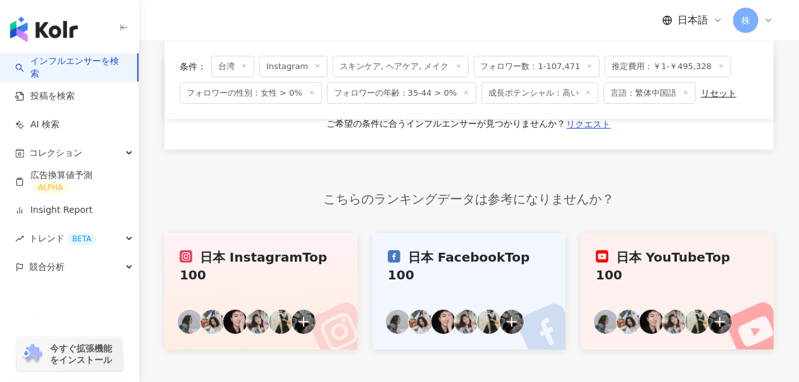
scroll to position [2270, 0]
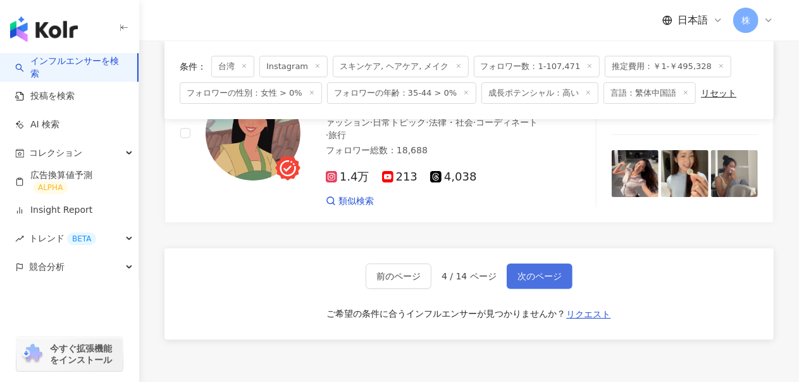
click at [543, 271] on span "次のページ" at bounding box center [540, 276] width 44 height 10
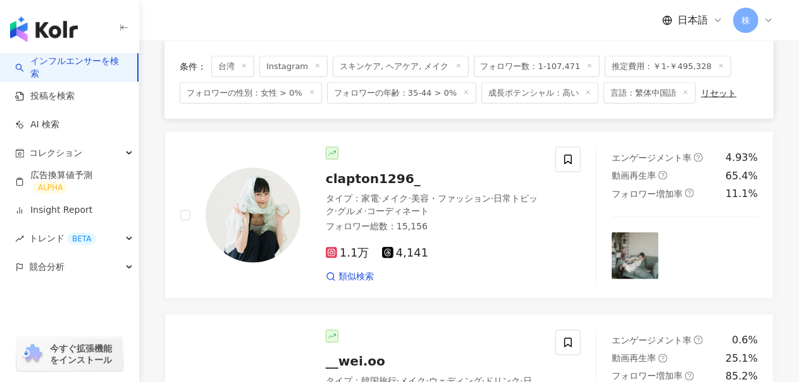
scroll to position [2277, 0]
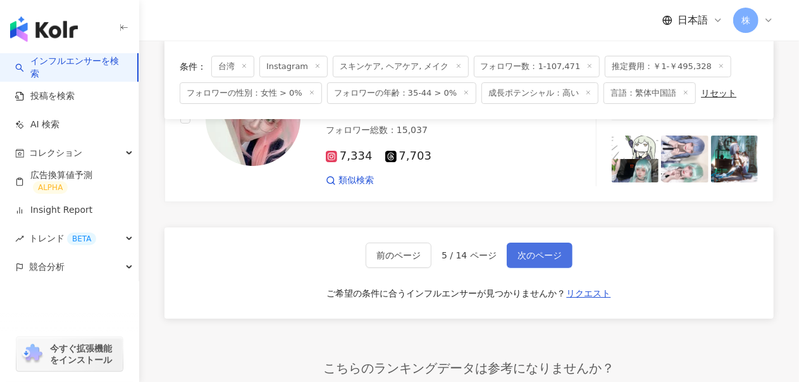
click at [533, 250] on span "次のページ" at bounding box center [540, 255] width 44 height 10
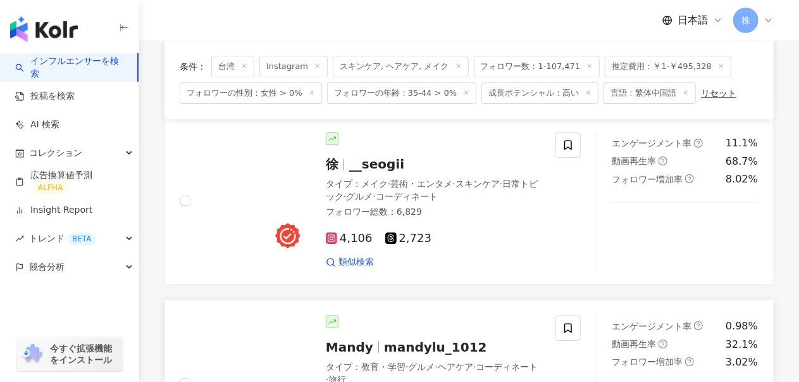
scroll to position [2162, 0]
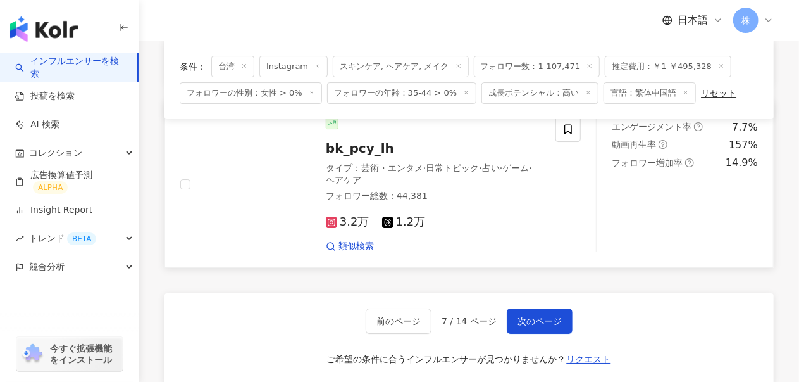
scroll to position [2198, 0]
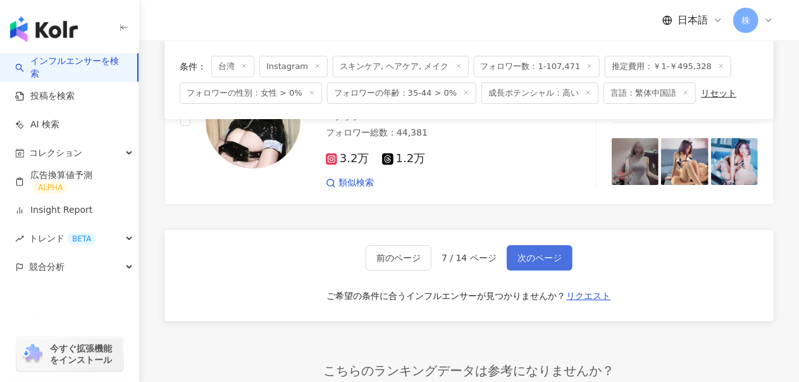
click at [534, 252] on span "次のページ" at bounding box center [540, 257] width 44 height 10
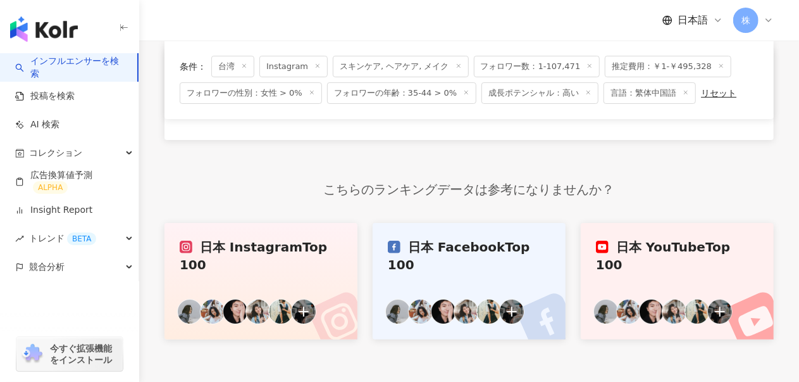
scroll to position [2258, 0]
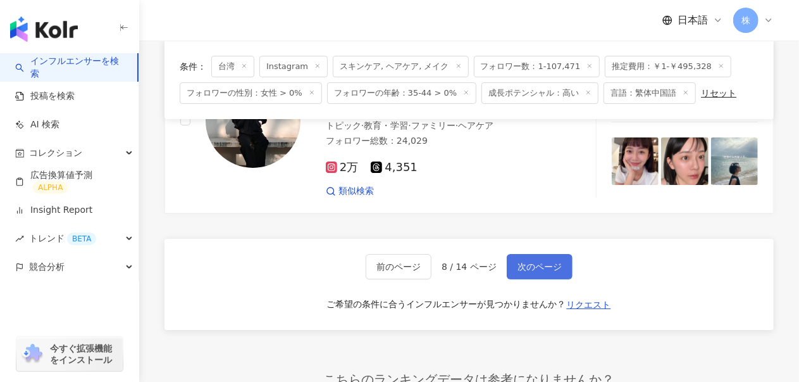
click at [548, 254] on button "次のページ" at bounding box center [540, 266] width 66 height 25
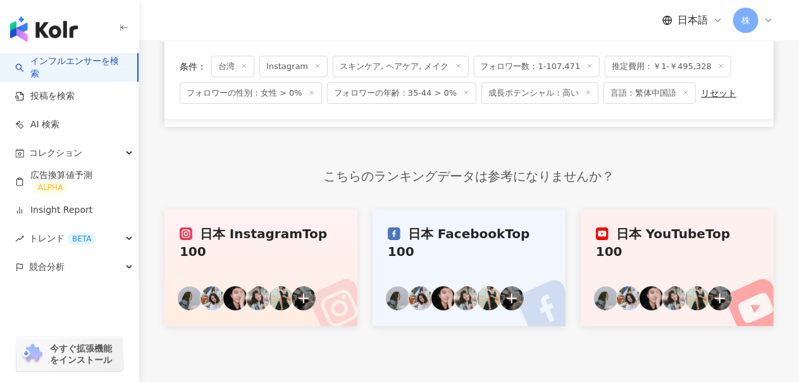
scroll to position [2317, 0]
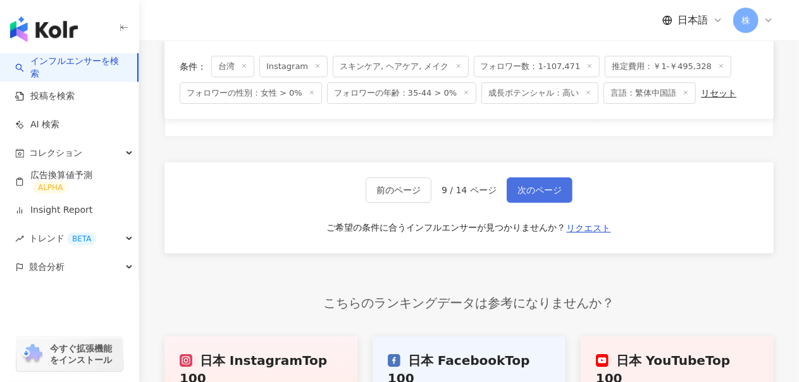
click at [525, 185] on span "次のページ" at bounding box center [540, 190] width 44 height 10
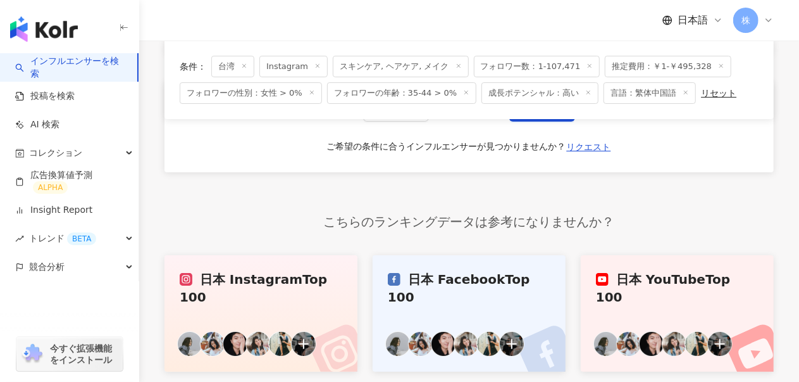
scroll to position [2271, 0]
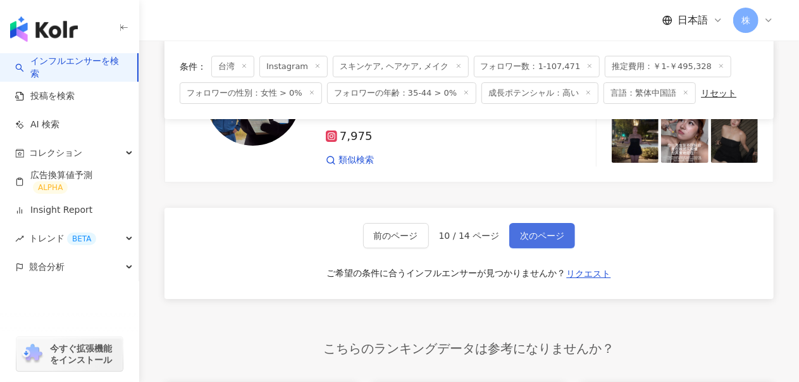
click at [535, 230] on span "次のページ" at bounding box center [542, 235] width 44 height 10
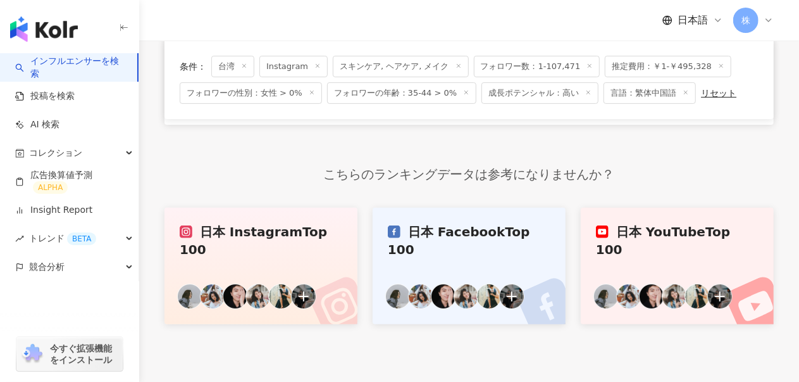
scroll to position [2334, 0]
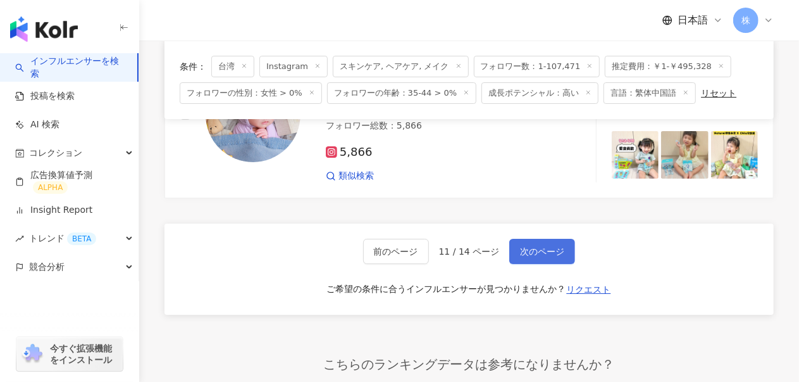
drag, startPoint x: 545, startPoint y: 190, endPoint x: 532, endPoint y: 197, distance: 15.3
click at [545, 246] on span "次のページ" at bounding box center [542, 251] width 44 height 10
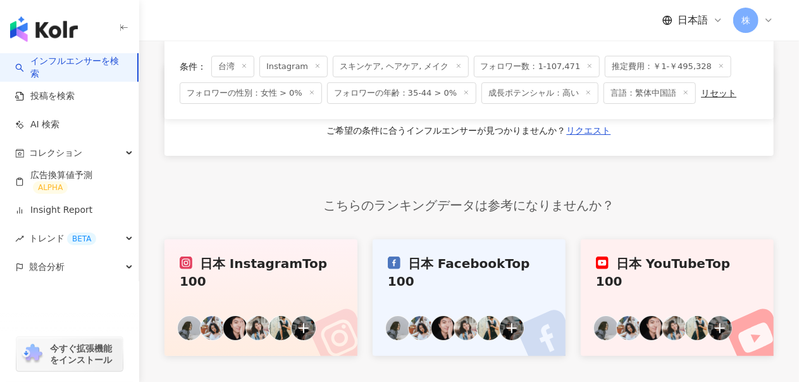
scroll to position [2255, 0]
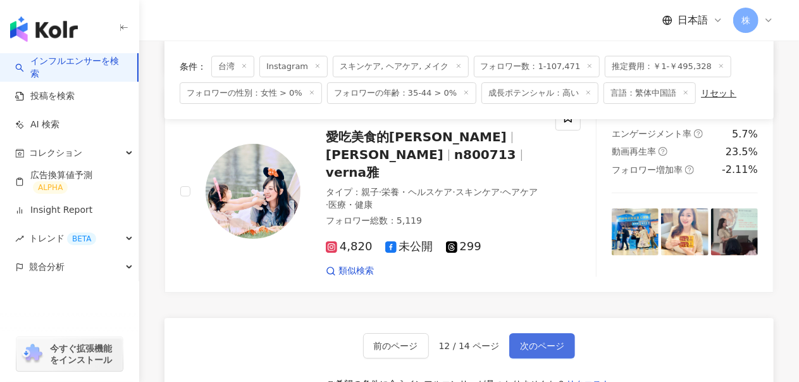
click at [520, 340] on span "次のページ" at bounding box center [542, 345] width 44 height 10
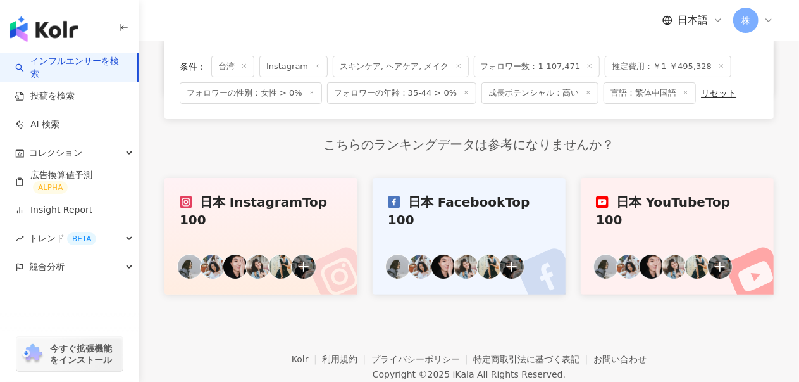
scroll to position [2219, 0]
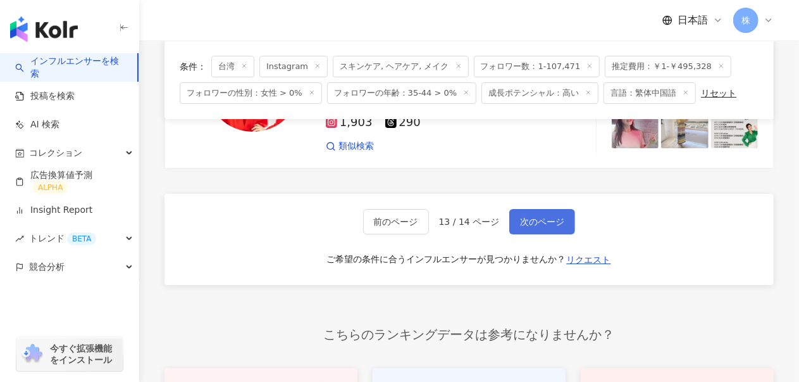
click at [535, 216] on span "次のページ" at bounding box center [542, 221] width 44 height 10
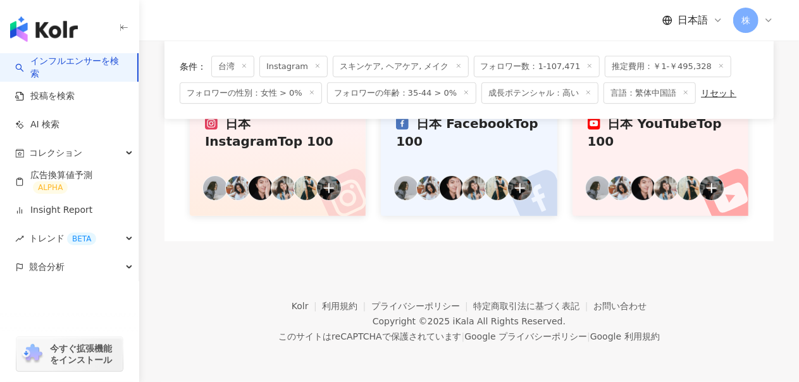
scroll to position [323, 0]
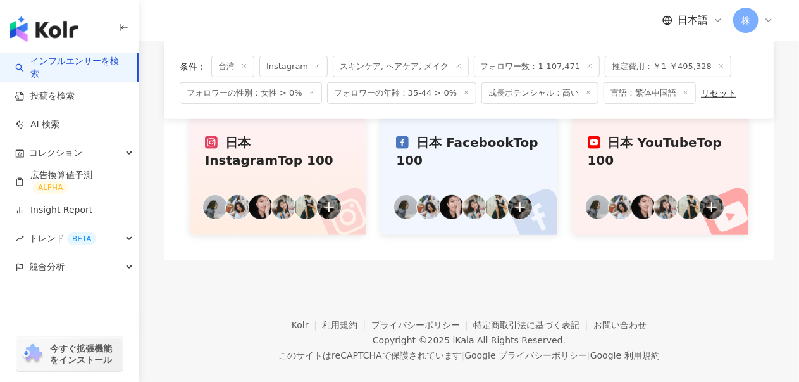
click at [268, 299] on footer "Kolr 利用規約 プライバシーポリシー 特定商取引法に基づく表記 お問い合わせ Copyright © 2025 iKala All Rights Rese…" at bounding box center [469, 330] width 660 height 140
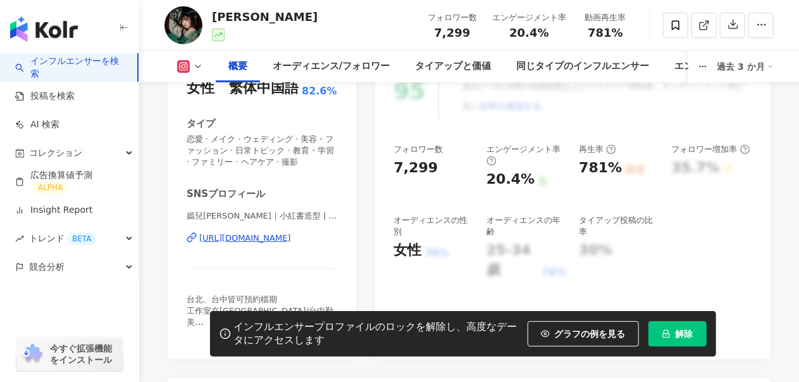
scroll to position [380, 0]
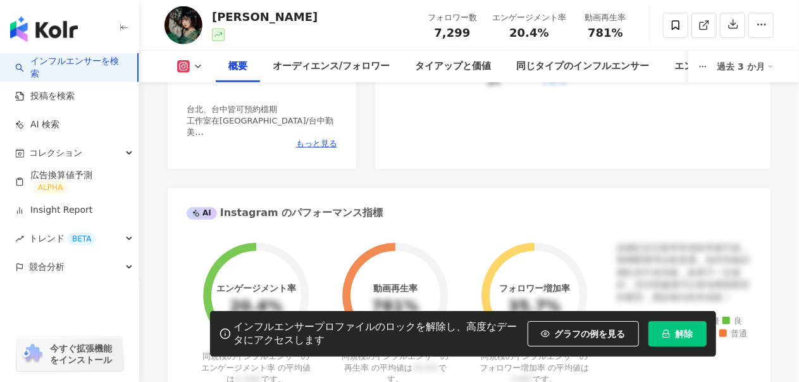
click at [671, 335] on button "解除" at bounding box center [678, 333] width 58 height 25
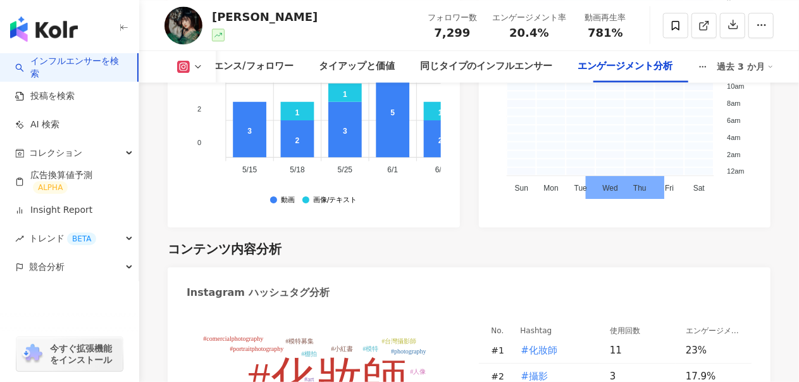
scroll to position [3575, 0]
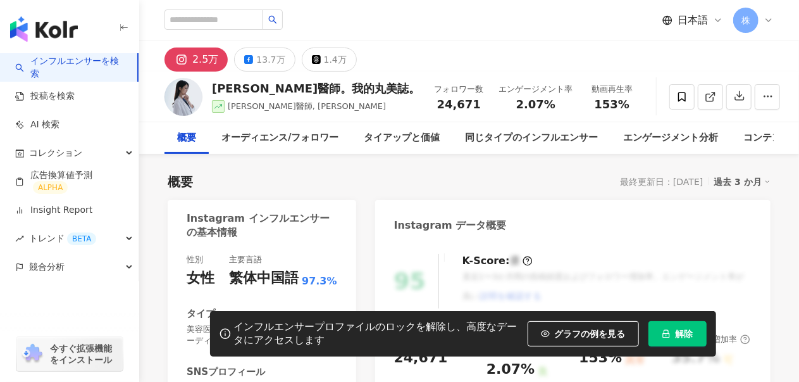
scroll to position [190, 0]
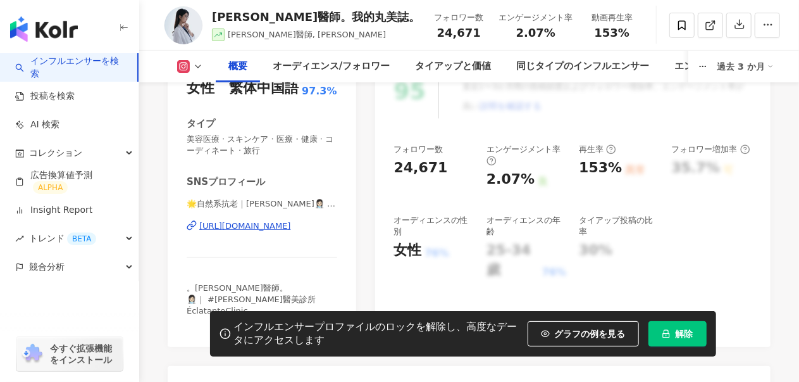
click at [681, 333] on span "解除" at bounding box center [685, 333] width 18 height 10
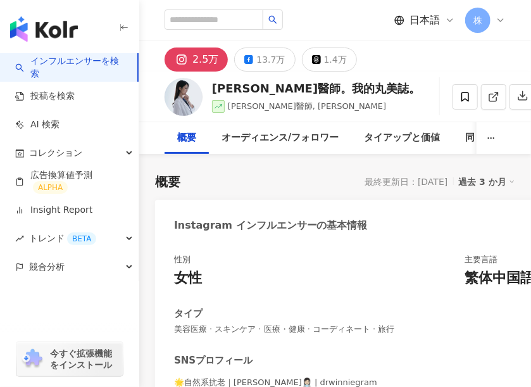
scroll to position [190, 0]
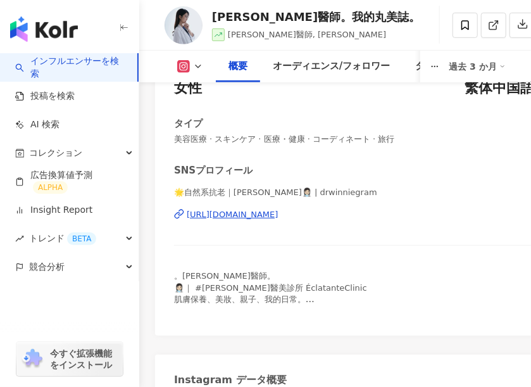
drag, startPoint x: 204, startPoint y: 179, endPoint x: 192, endPoint y: 192, distance: 17.5
click at [204, 179] on div "SNSプロフィール 🌟自然系抗老｜王彥文 院長👩🏻‍⚕️ | drwinniegram https://www.instagram.com/drwinnieg…" at bounding box center [373, 240] width 399 height 153
drag, startPoint x: 174, startPoint y: 189, endPoint x: 353, endPoint y: 189, distance: 179.1
click at [353, 189] on span "🌟自然系抗老｜王彥文 院長👩🏻‍⚕️ | drwinniegram" at bounding box center [373, 192] width 399 height 11
copy span "🌟自然系抗老｜王彥文 院長👩🏻‍⚕️ | drwinniegram"
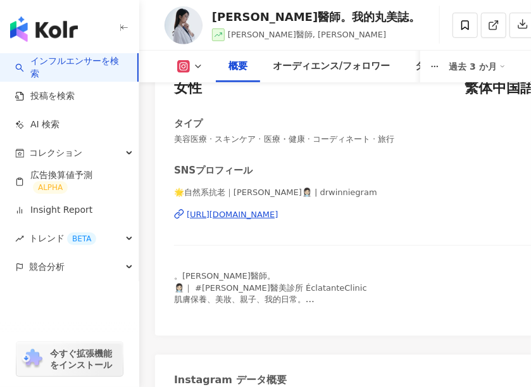
drag, startPoint x: 209, startPoint y: 230, endPoint x: 230, endPoint y: 218, distance: 24.1
click at [210, 230] on div "🌟自然系抗老｜王彥文 院長👩🏻‍⚕️ | drwinniegram https://www.instagram.com/drwinniegram/" at bounding box center [373, 224] width 399 height 74
click at [237, 213] on div "https://www.instagram.com/drwinniegram/" at bounding box center [233, 214] width 92 height 11
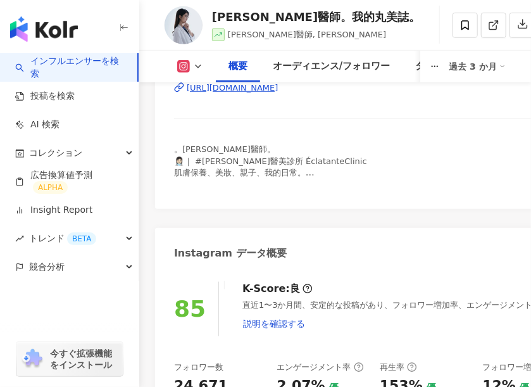
scroll to position [443, 0]
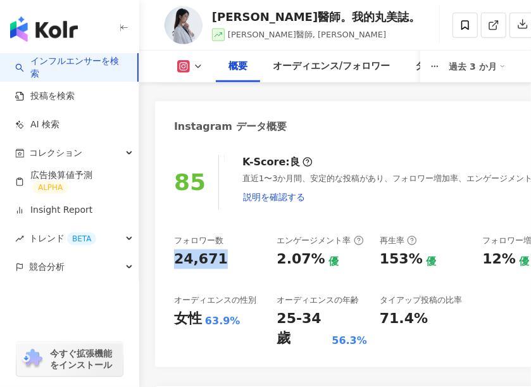
drag, startPoint x: 176, startPoint y: 246, endPoint x: 215, endPoint y: 249, distance: 39.4
click at [215, 249] on div "24,671" at bounding box center [219, 259] width 90 height 20
copy div "24,671"
click at [284, 309] on div "25-34 歲" at bounding box center [303, 328] width 52 height 39
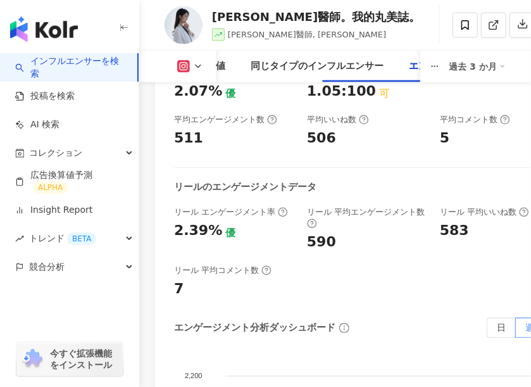
scroll to position [4050, 0]
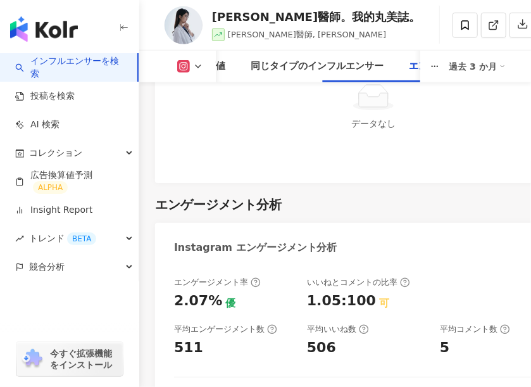
scroll to position [3651, 0]
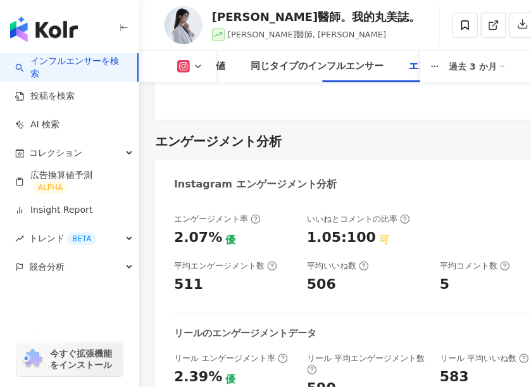
click at [349, 220] on div "エンゲージメント率 2.07% 優 いいねとコメントの比率 1.05:100 可 平均エンゲージメント数 511 平均いいね数 506 平均コメント数 5 リ…" at bounding box center [373, 329] width 399 height 232
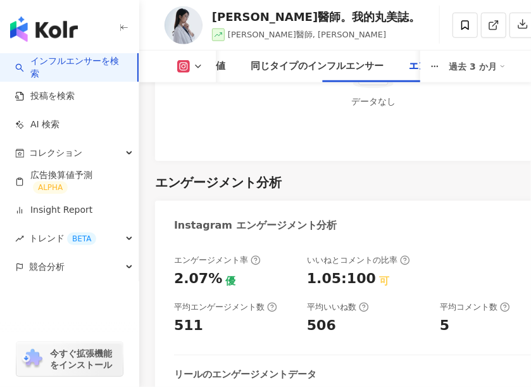
scroll to position [3673, 0]
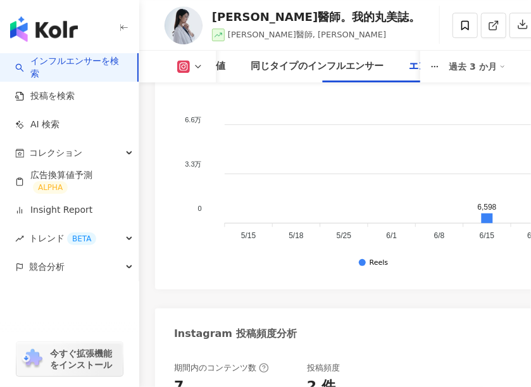
scroll to position [4833, 0]
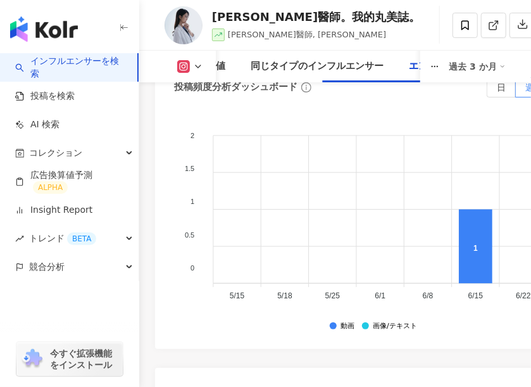
click at [471, 23] on icon at bounding box center [464, 25] width 11 height 11
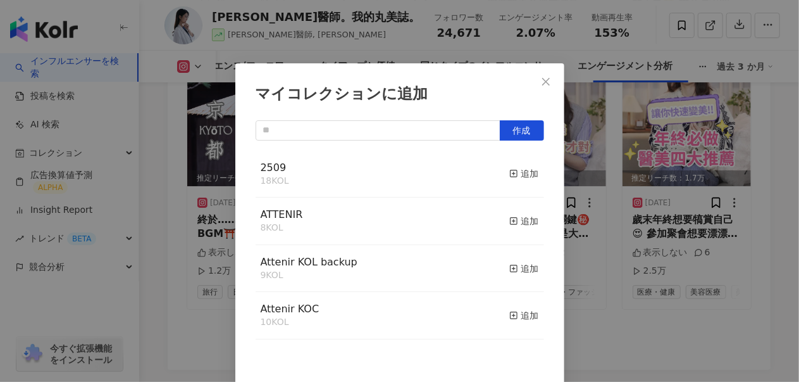
scroll to position [11, 0]
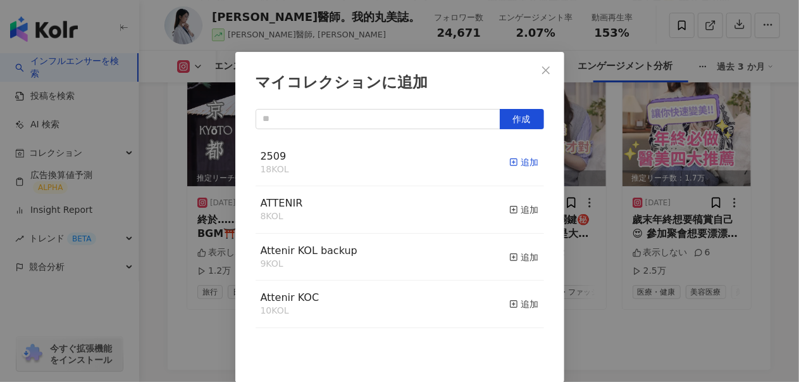
click at [511, 163] on div "追加" at bounding box center [524, 162] width 30 height 14
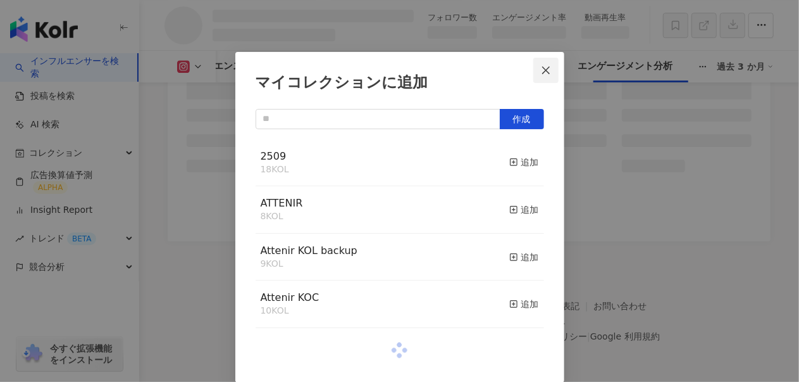
scroll to position [4115, 0]
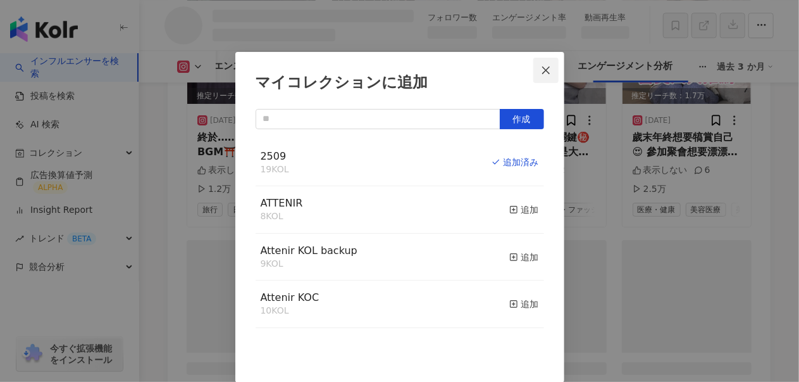
click at [544, 73] on icon "close" at bounding box center [546, 70] width 8 height 8
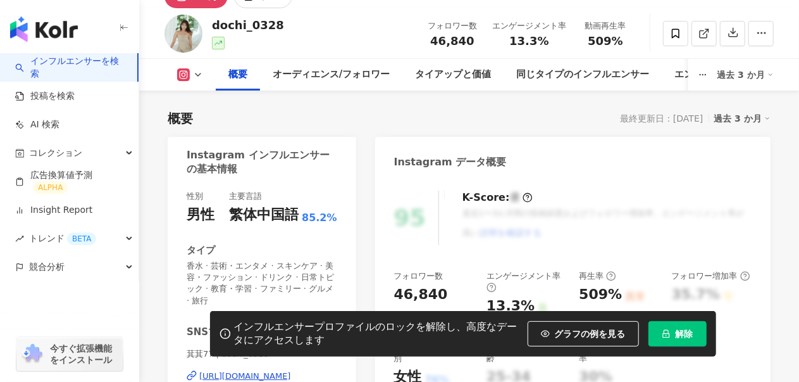
scroll to position [190, 0]
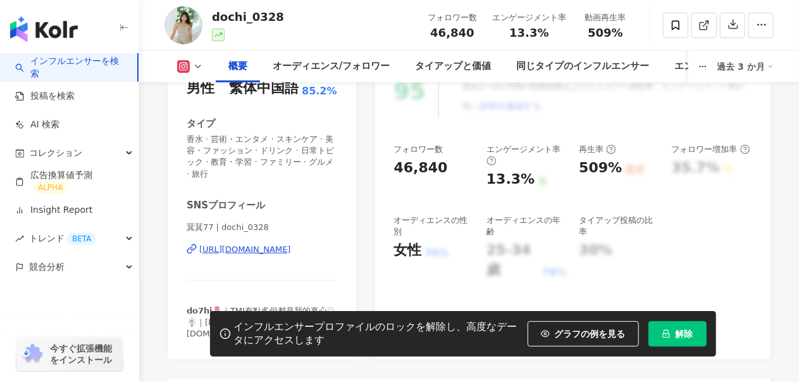
click at [284, 244] on div "https://www.instagram.com/dochi_0328/" at bounding box center [245, 249] width 92 height 11
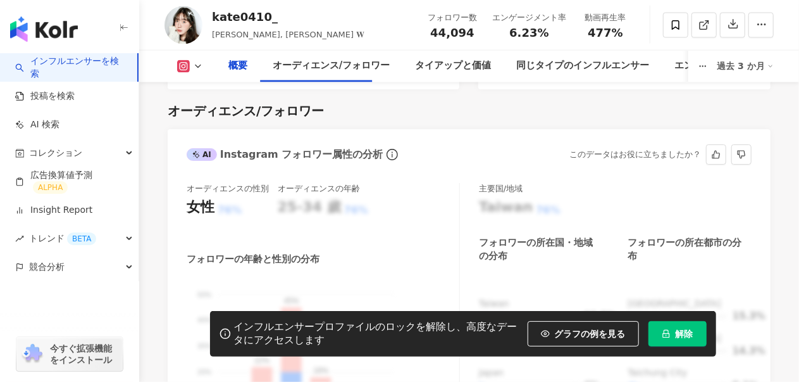
scroll to position [886, 0]
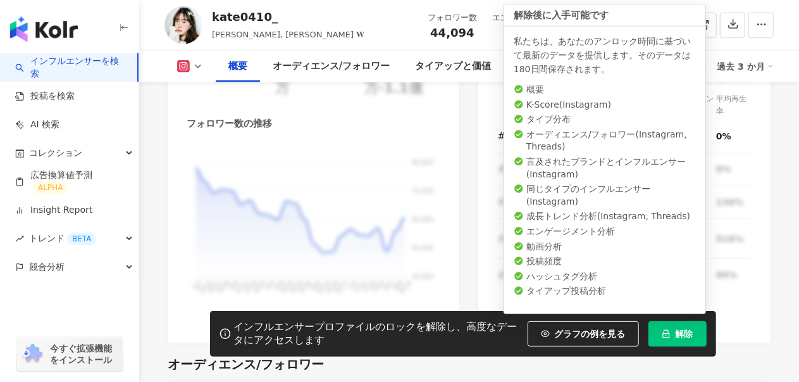
click at [665, 333] on icon "lock" at bounding box center [666, 333] width 9 height 9
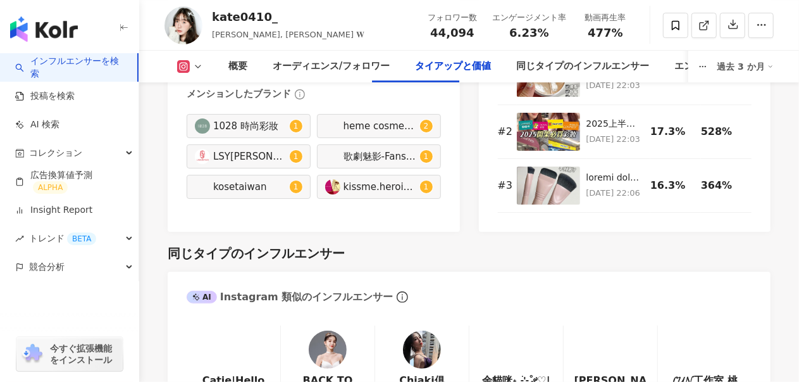
scroll to position [2112, 0]
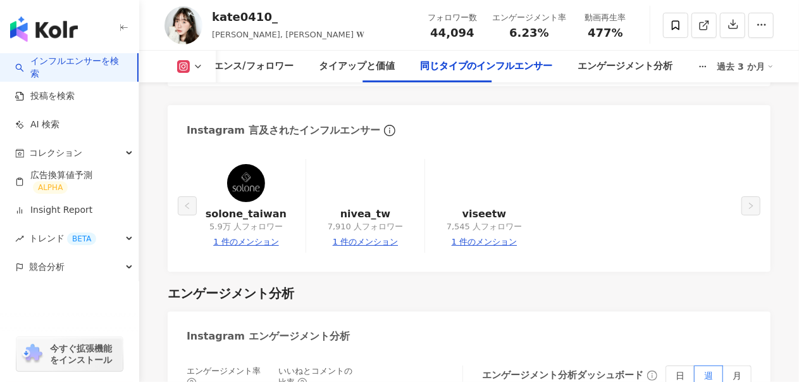
scroll to position [2173, 0]
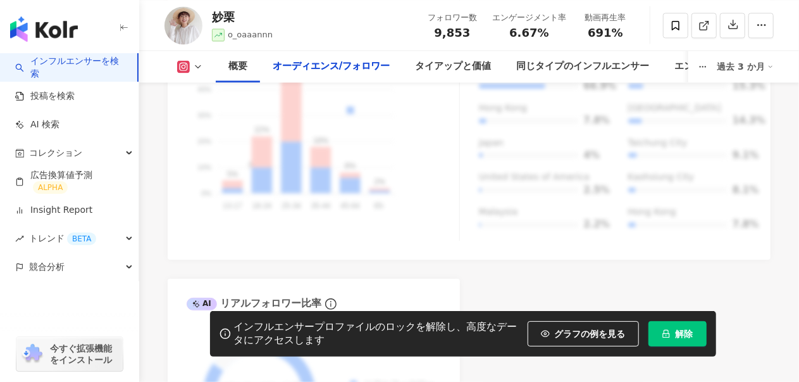
scroll to position [1645, 0]
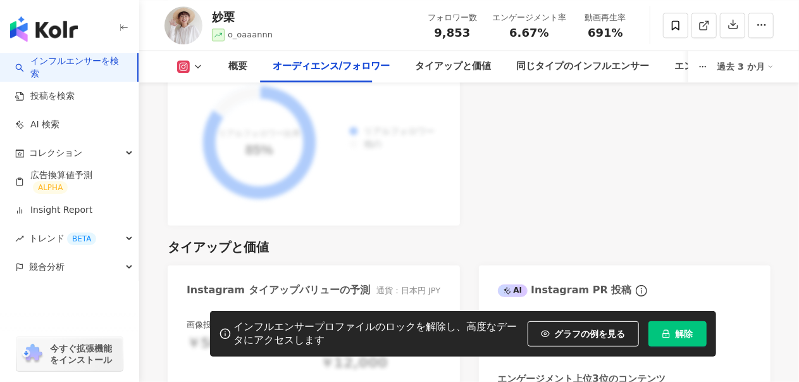
click at [683, 336] on span "解除" at bounding box center [685, 333] width 18 height 10
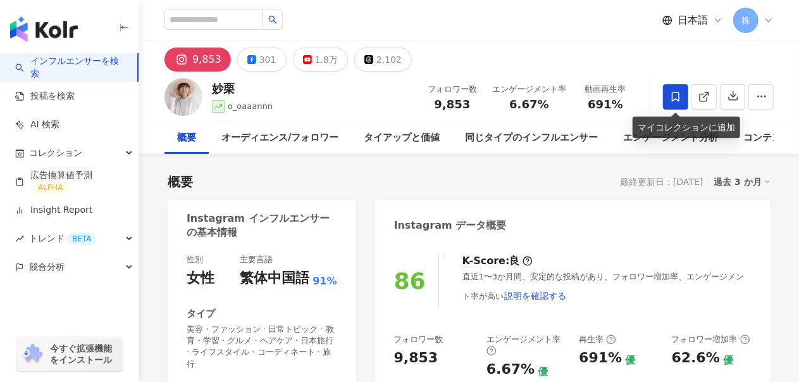
click at [668, 99] on span at bounding box center [675, 96] width 25 height 25
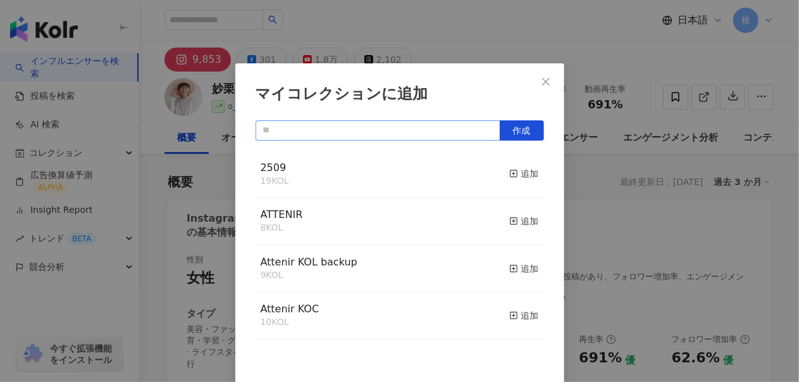
scroll to position [11, 0]
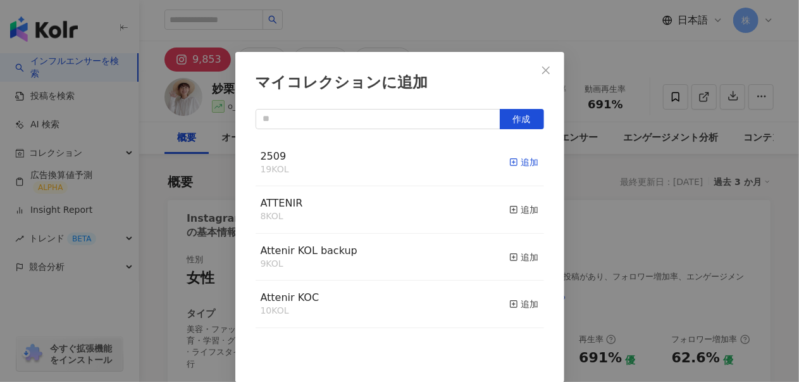
click at [516, 159] on div "追加" at bounding box center [524, 162] width 30 height 14
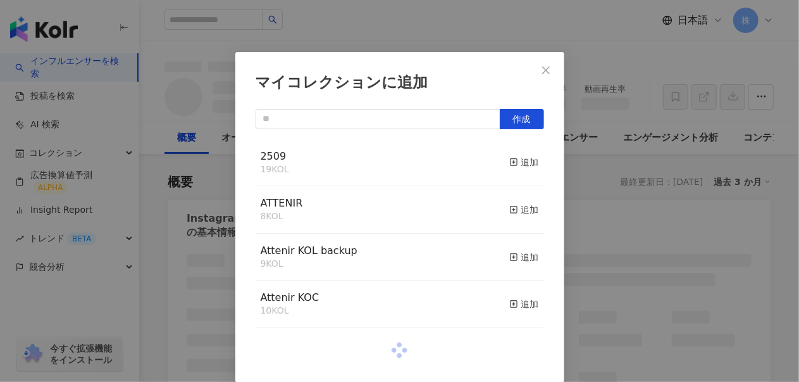
click at [541, 72] on icon "close" at bounding box center [546, 70] width 10 height 10
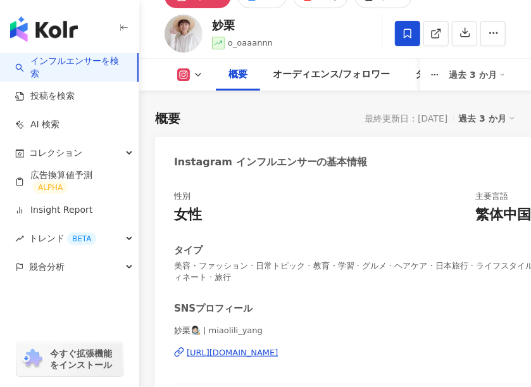
scroll to position [127, 0]
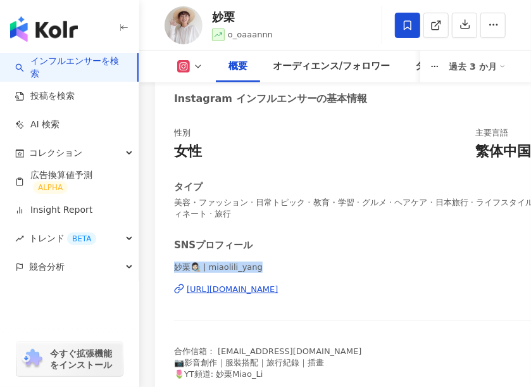
drag, startPoint x: 173, startPoint y: 255, endPoint x: 258, endPoint y: 259, distance: 84.9
click at [258, 259] on div "性別 女性 主要言語 繁体中国語 91% タイプ 美容・ファッション · 日常トピック · 教育・学習 · グルメ · ヘアケア · 日本旅行 · ライフスタ…" at bounding box center [373, 263] width 437 height 296
copy span "妙栗👩🏻‍🎨 | miaolili_yang"
click at [282, 305] on div "妙栗👩🏻‍🎨 | miaolili_yang https://www.instagram.com/miaolili_yang/" at bounding box center [373, 298] width 399 height 74
click at [278, 283] on div "https://www.instagram.com/miaolili_yang/" at bounding box center [233, 288] width 92 height 11
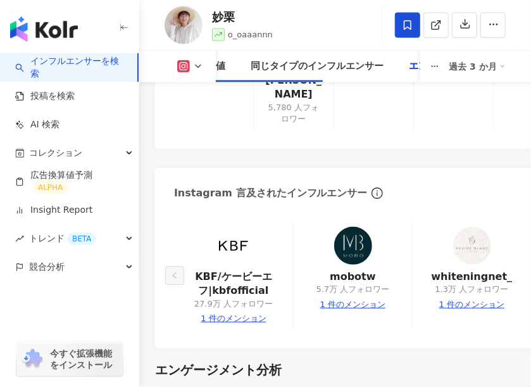
scroll to position [3860, 0]
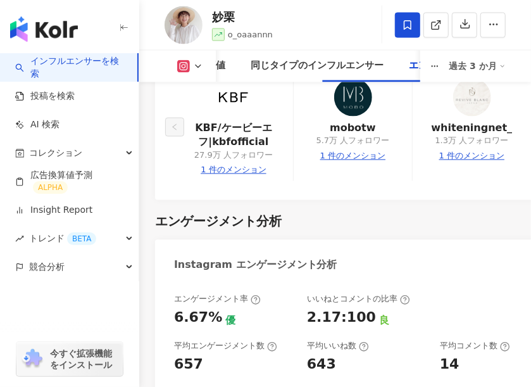
scroll to position [3882, 0]
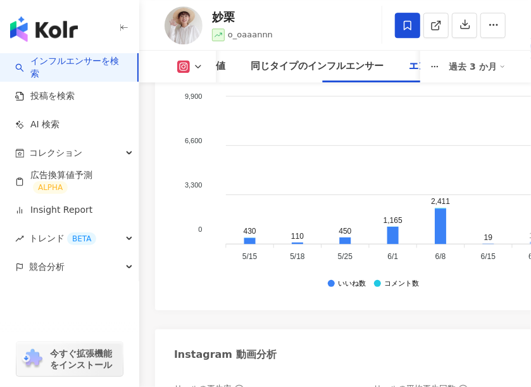
scroll to position [4704, 0]
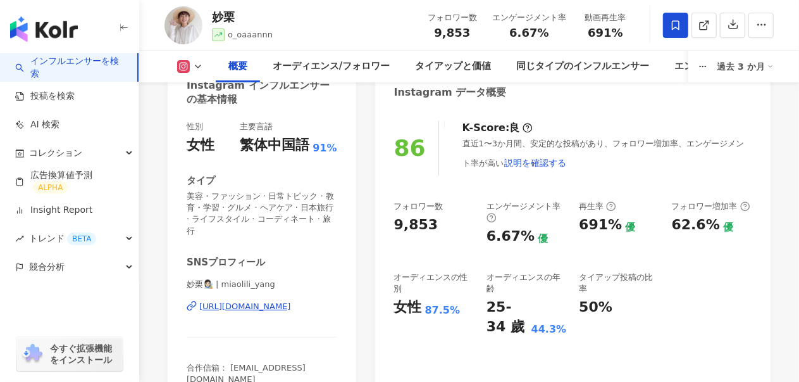
scroll to position [0, 0]
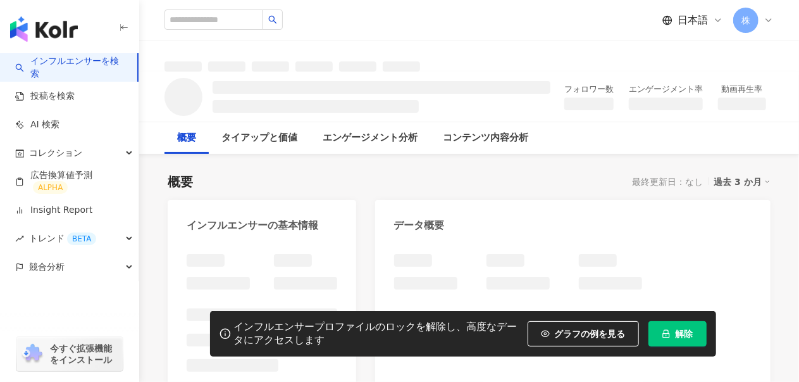
scroll to position [63, 0]
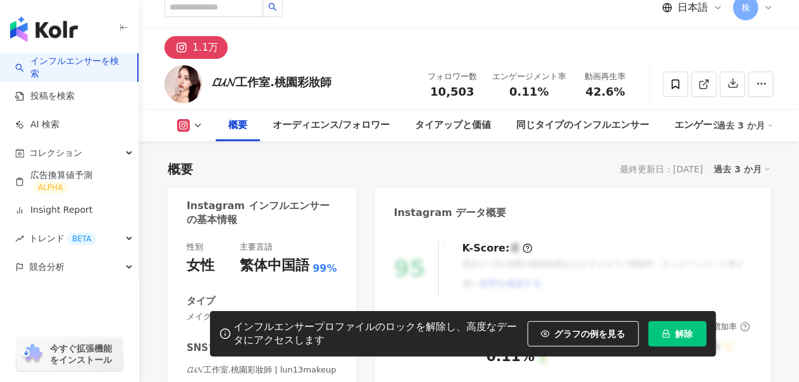
scroll to position [139, 0]
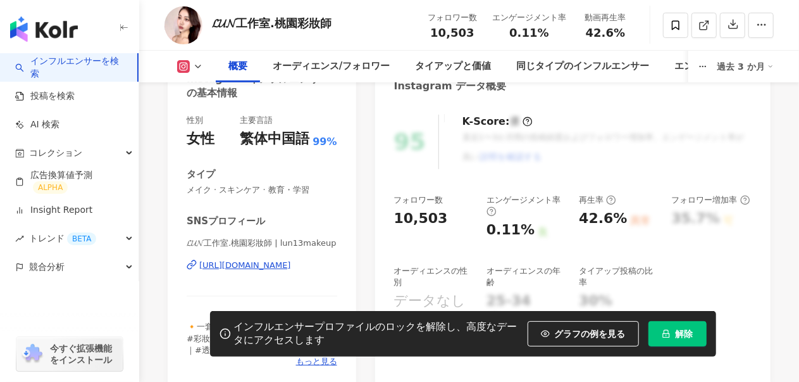
click at [291, 268] on div "https://www.instagram.com/lun13makeup/" at bounding box center [245, 264] width 92 height 11
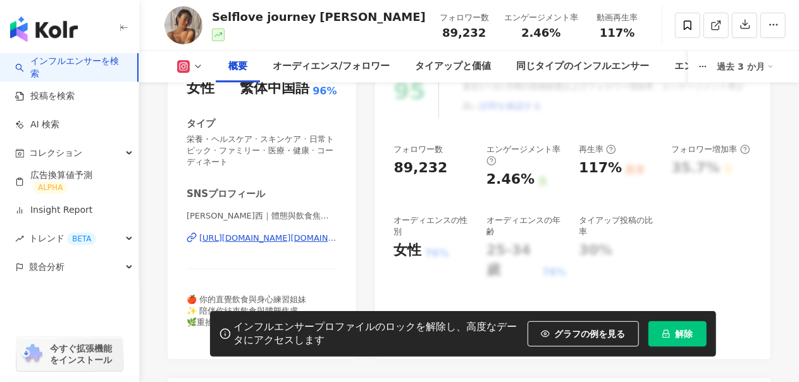
scroll to position [253, 0]
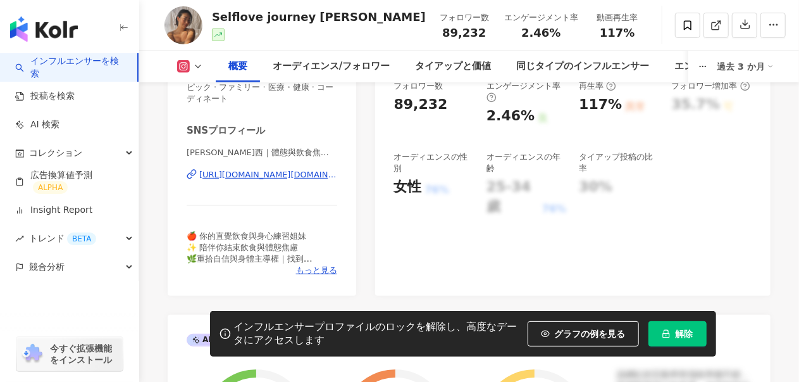
click at [294, 169] on div "[URL][DOMAIN_NAME][DOMAIN_NAME]" at bounding box center [268, 174] width 138 height 11
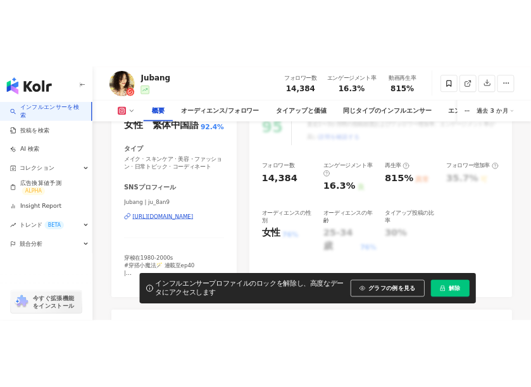
scroll to position [253, 0]
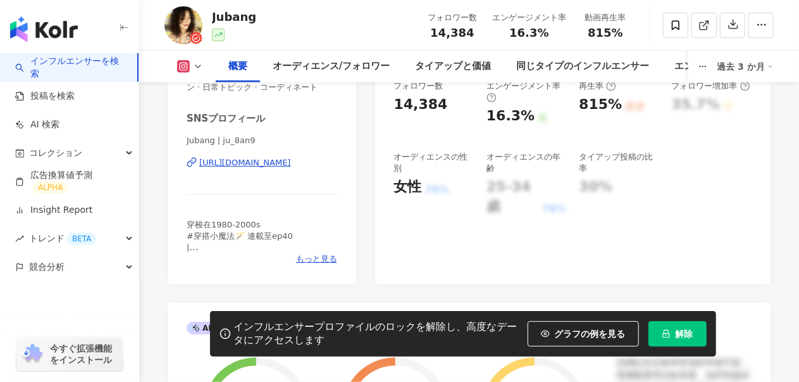
click at [282, 161] on div "[URL][DOMAIN_NAME]" at bounding box center [245, 162] width 92 height 11
click at [680, 338] on span "解除" at bounding box center [685, 333] width 18 height 10
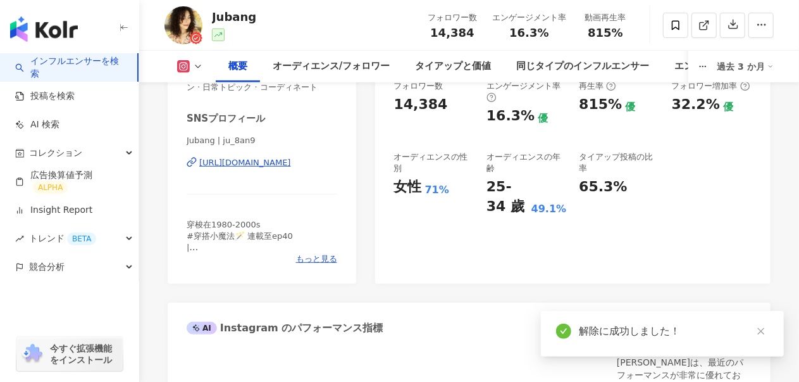
click at [672, 25] on icon at bounding box center [676, 24] width 8 height 9
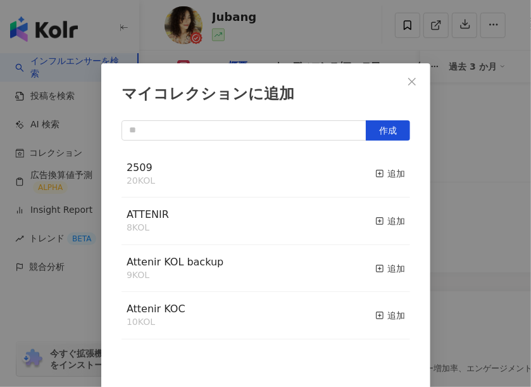
scroll to position [6, 0]
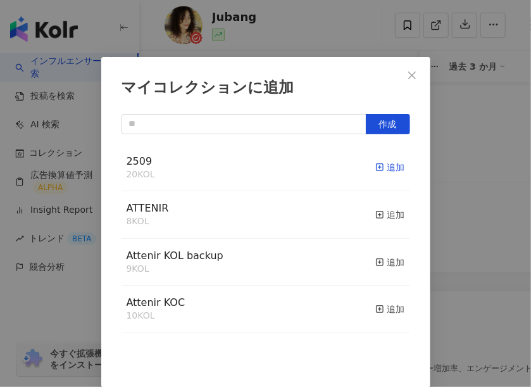
click at [377, 167] on div "追加" at bounding box center [390, 167] width 30 height 14
click at [408, 75] on icon "close" at bounding box center [412, 75] width 8 height 8
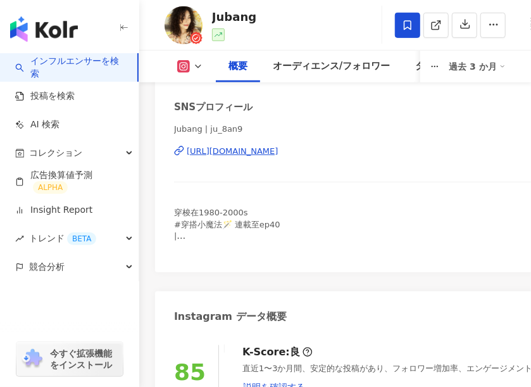
scroll to position [190, 0]
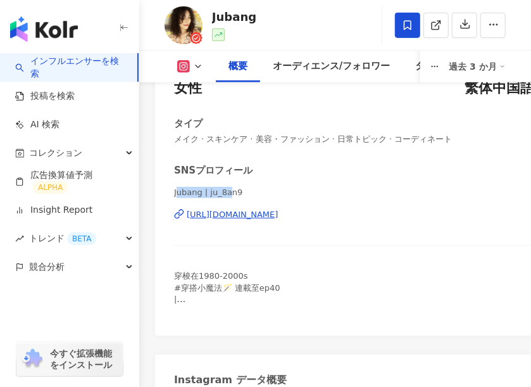
drag, startPoint x: 176, startPoint y: 190, endPoint x: 225, endPoint y: 190, distance: 48.7
click at [225, 190] on span "Jubang | ju_8an9" at bounding box center [373, 192] width 399 height 11
click at [200, 194] on span "Jubang | ju_8an9" at bounding box center [373, 192] width 399 height 11
drag, startPoint x: 173, startPoint y: 190, endPoint x: 235, endPoint y: 192, distance: 62.0
click at [235, 192] on span "Jubang | ju_8an9" at bounding box center [373, 192] width 399 height 11
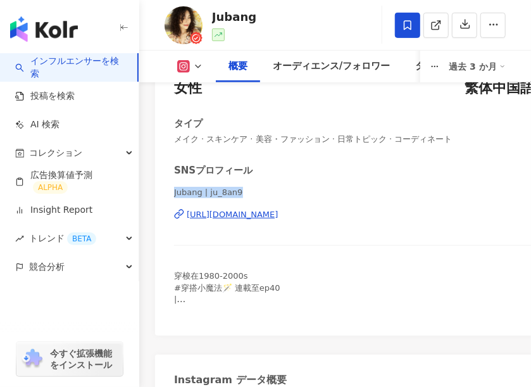
copy span "Jubang | ju_8an9"
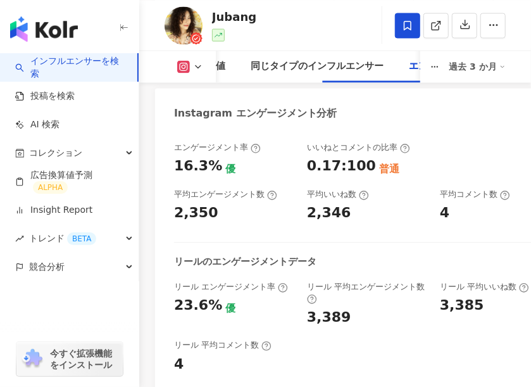
scroll to position [3923, 0]
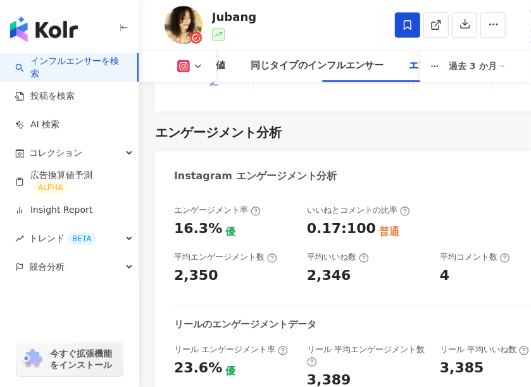
drag, startPoint x: 332, startPoint y: 278, endPoint x: 342, endPoint y: 278, distance: 10.1
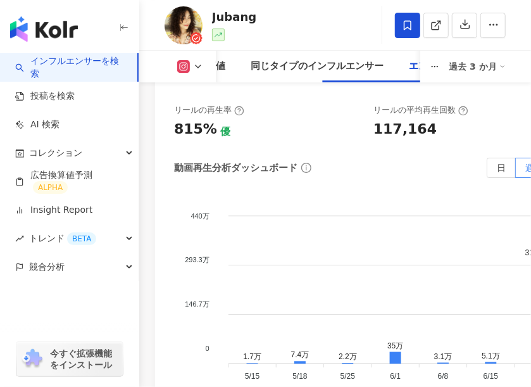
scroll to position [4746, 0]
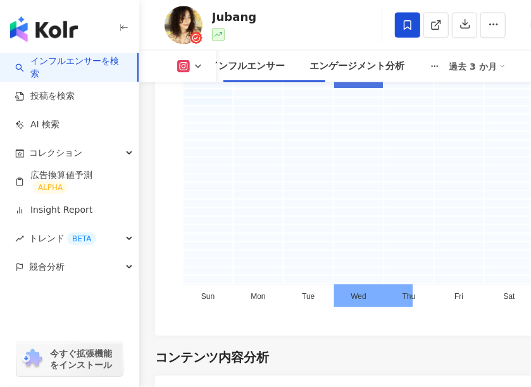
scroll to position [5759, 0]
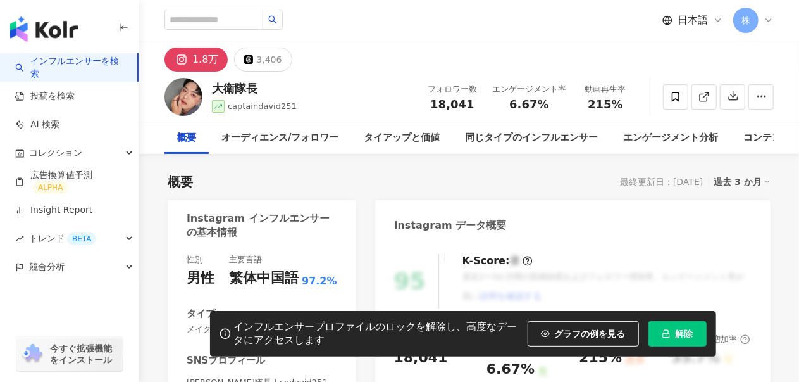
scroll to position [190, 0]
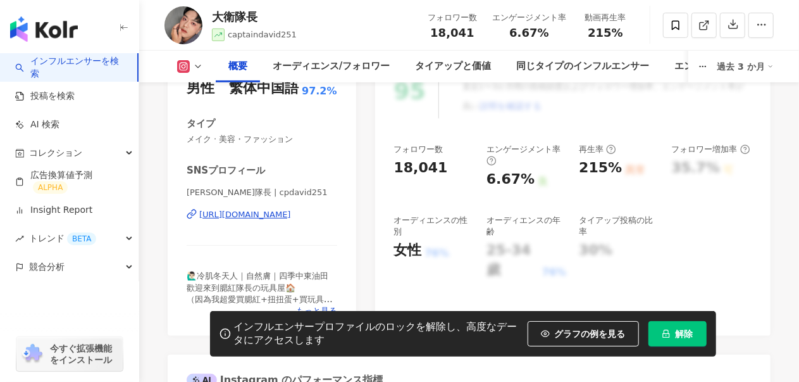
click at [285, 213] on div "[URL][DOMAIN_NAME]" at bounding box center [245, 214] width 92 height 11
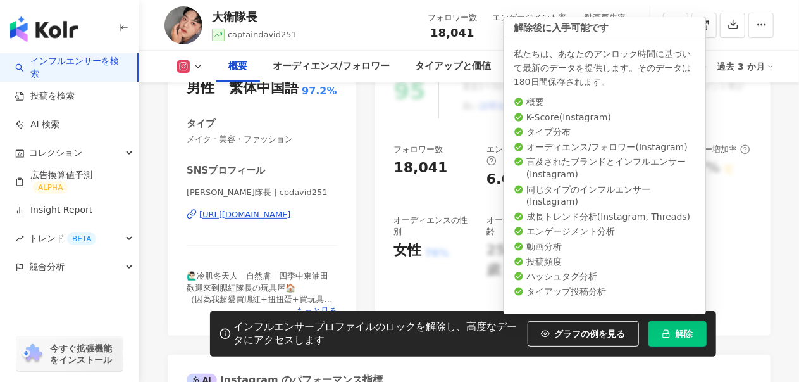
click at [682, 337] on span "解除" at bounding box center [685, 333] width 18 height 10
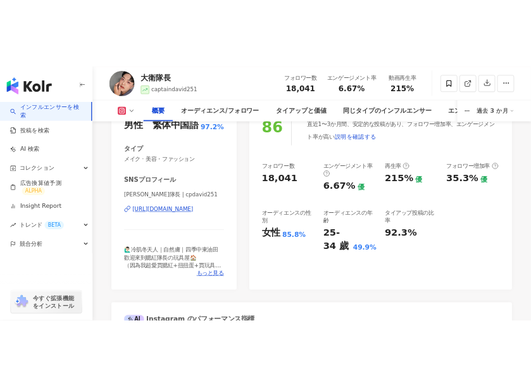
scroll to position [127, 0]
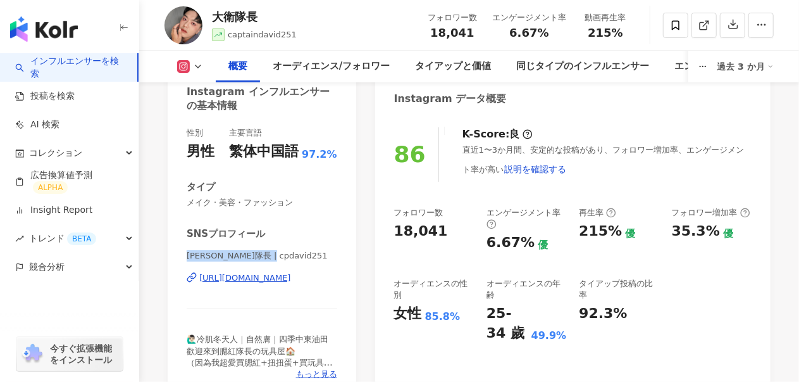
drag, startPoint x: 189, startPoint y: 256, endPoint x: 268, endPoint y: 254, distance: 79.7
click at [268, 254] on span "[PERSON_NAME]隊長 | cpdavid251" at bounding box center [262, 255] width 151 height 11
copy span "[PERSON_NAME]隊長 | cpdavid251"
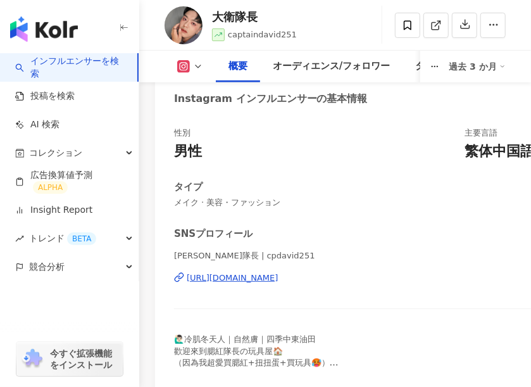
drag, startPoint x: 348, startPoint y: 37, endPoint x: 378, endPoint y: 31, distance: 31.0
click at [348, 37] on div "[PERSON_NAME]隊長 captaindavid251 フォロワー数 18,041 エンゲージメント率 6.67% 動画再生率 215%" at bounding box center [335, 25] width 392 height 50
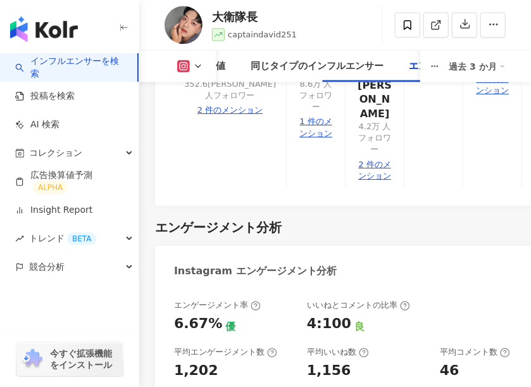
scroll to position [3923, 0]
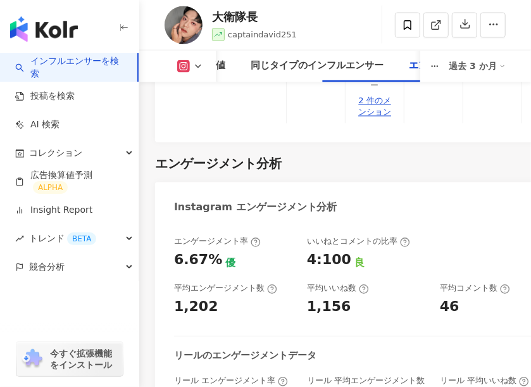
click at [316, 349] on div "リールのエンゲージメントデータ" at bounding box center [367, 355] width 386 height 13
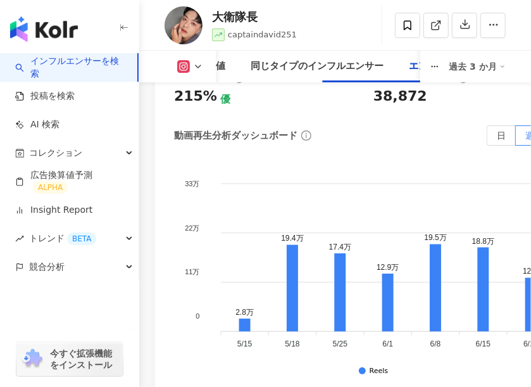
scroll to position [4873, 0]
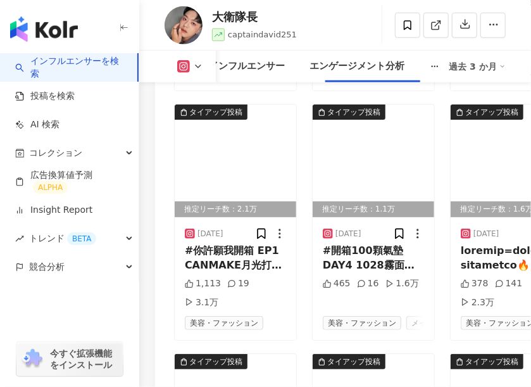
scroll to position [6920, 0]
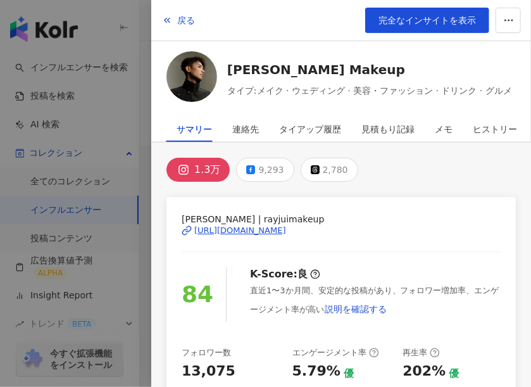
scroll to position [102, 0]
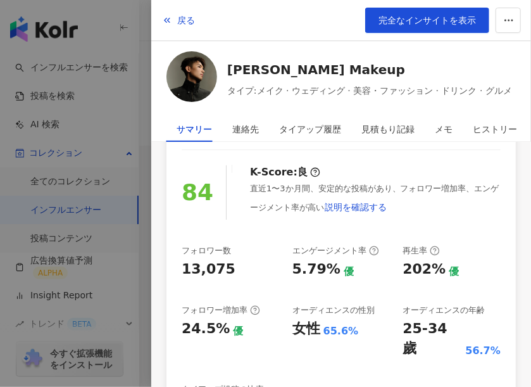
drag, startPoint x: 180, startPoint y: 16, endPoint x: 194, endPoint y: 2, distance: 19.7
click at [182, 15] on span "戻る" at bounding box center [186, 20] width 18 height 10
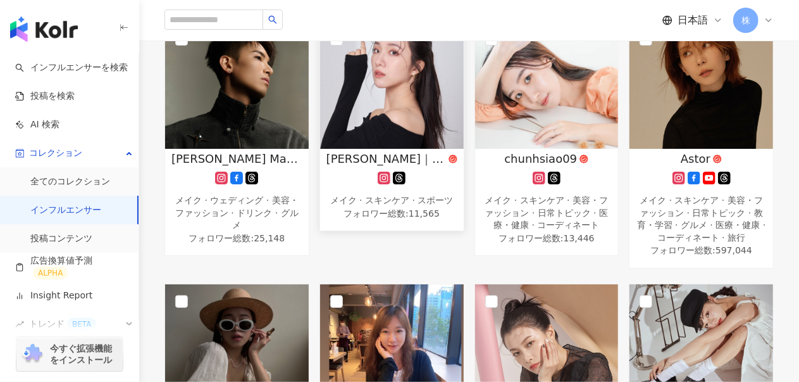
scroll to position [0, 0]
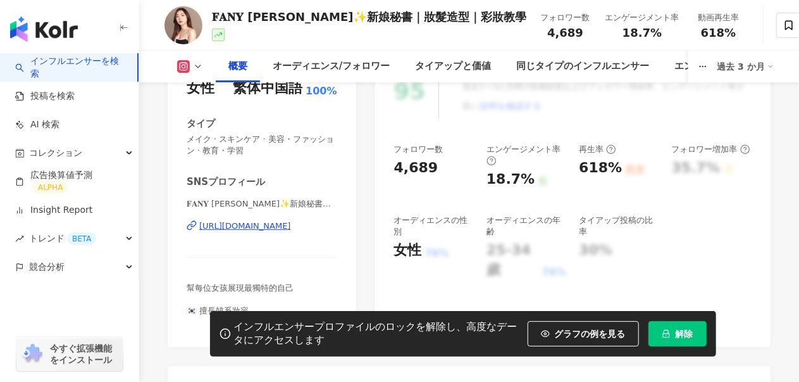
scroll to position [127, 0]
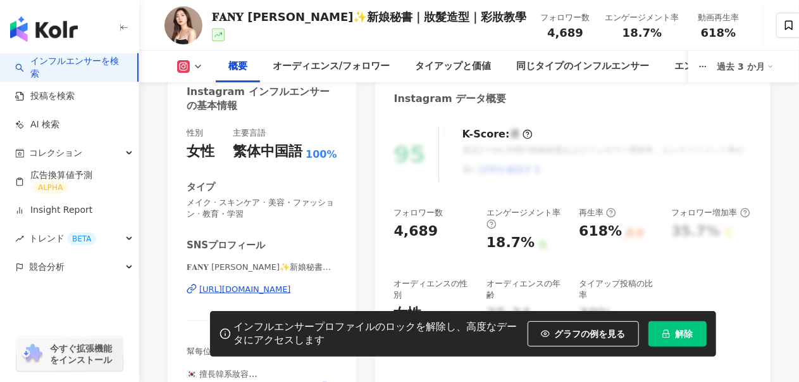
click at [291, 285] on div "[URL][DOMAIN_NAME]" at bounding box center [245, 288] width 92 height 11
